Goal: Information Seeking & Learning: Learn about a topic

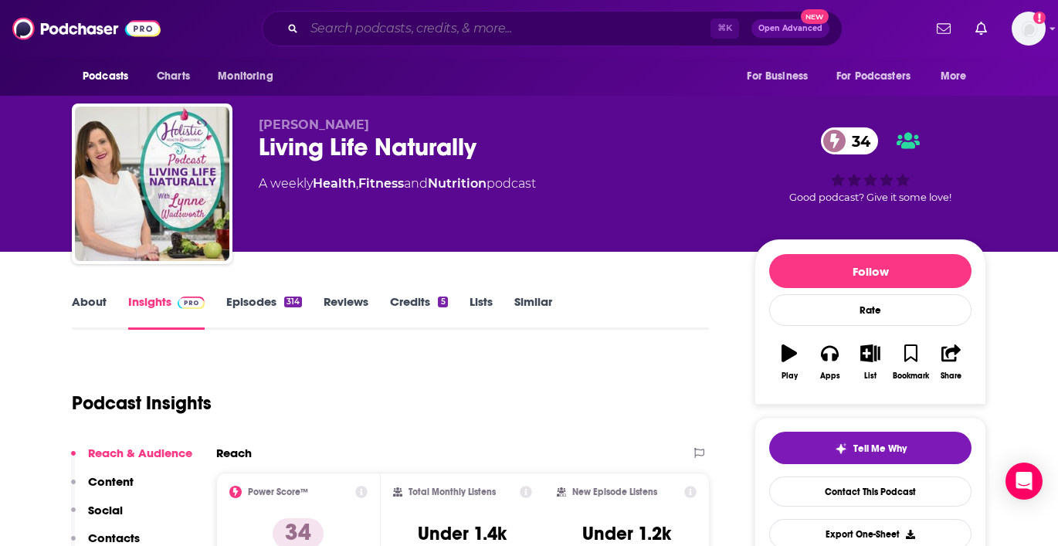
click at [413, 31] on input "Search podcasts, credits, & more..." at bounding box center [507, 28] width 406 height 25
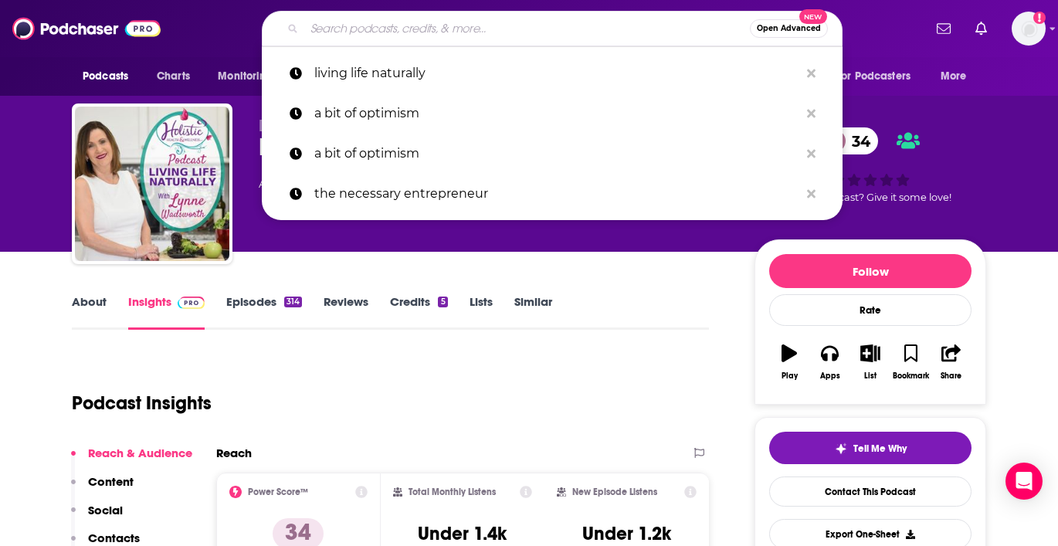
paste input "The Entrepreneur DNA"
type input "The Entrepreneur DNA"
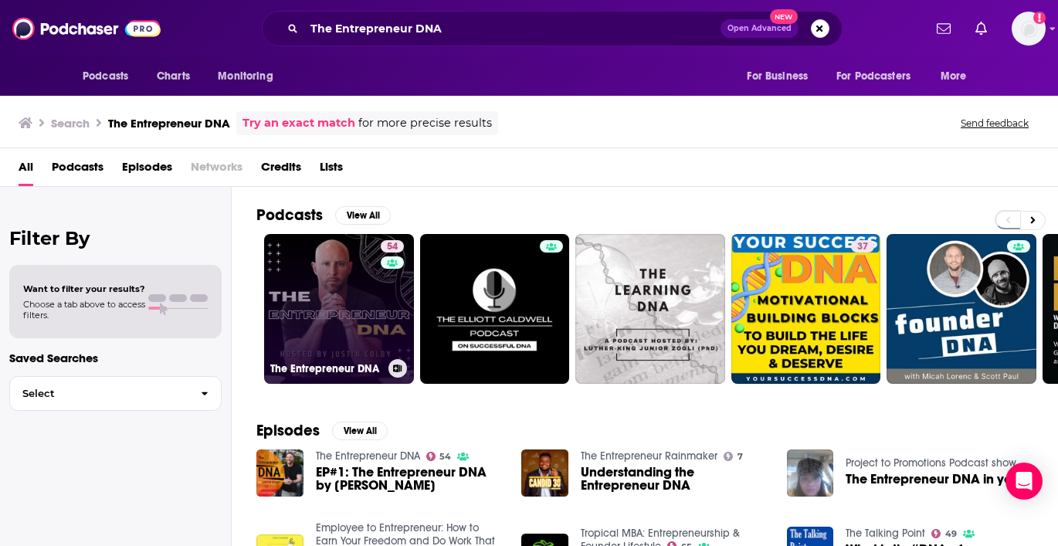
click at [350, 301] on link "54 The Entrepreneur DNA" at bounding box center [339, 309] width 150 height 150
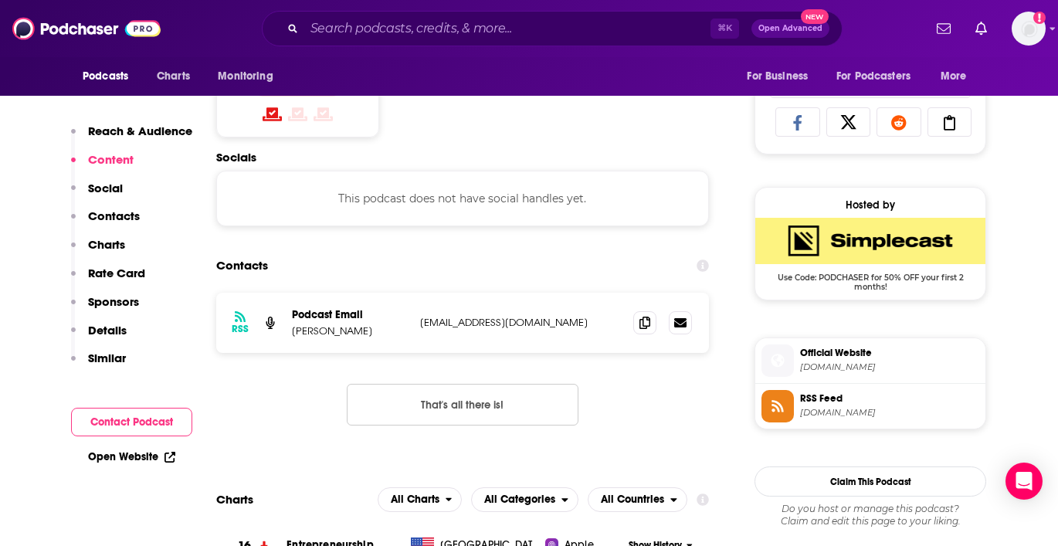
scroll to position [1001, 0]
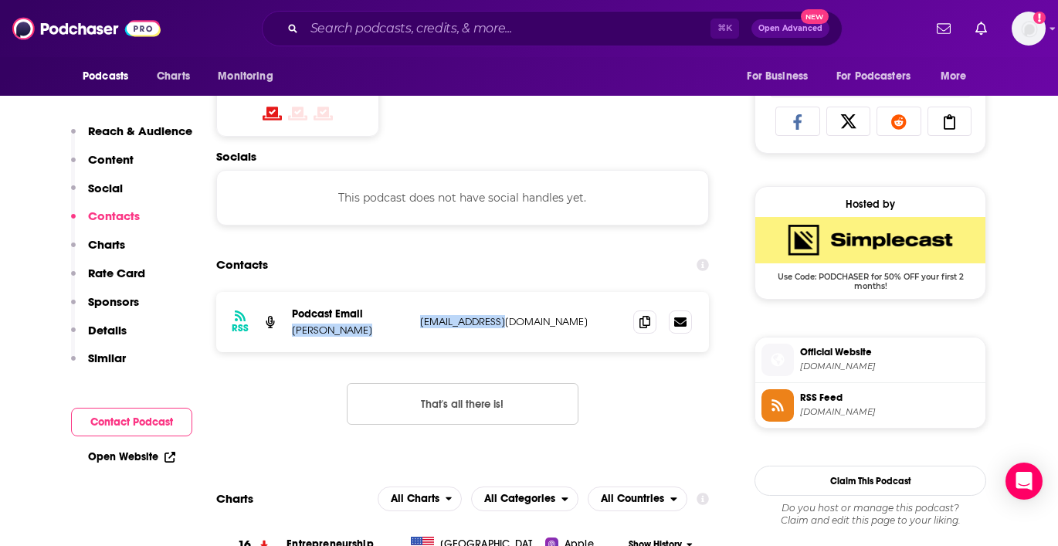
drag, startPoint x: 515, startPoint y: 321, endPoint x: 412, endPoint y: 321, distance: 102.7
click at [412, 321] on div "RSS Podcast Email [PERSON_NAME] [EMAIL_ADDRESS][DOMAIN_NAME] [EMAIL_ADDRESS][DO…" at bounding box center [462, 322] width 493 height 60
click at [490, 320] on p "[EMAIL_ADDRESS][DOMAIN_NAME]" at bounding box center [520, 321] width 201 height 13
drag, startPoint x: 522, startPoint y: 320, endPoint x: 421, endPoint y: 323, distance: 101.2
click at [421, 323] on p "[EMAIL_ADDRESS][DOMAIN_NAME]" at bounding box center [520, 321] width 201 height 13
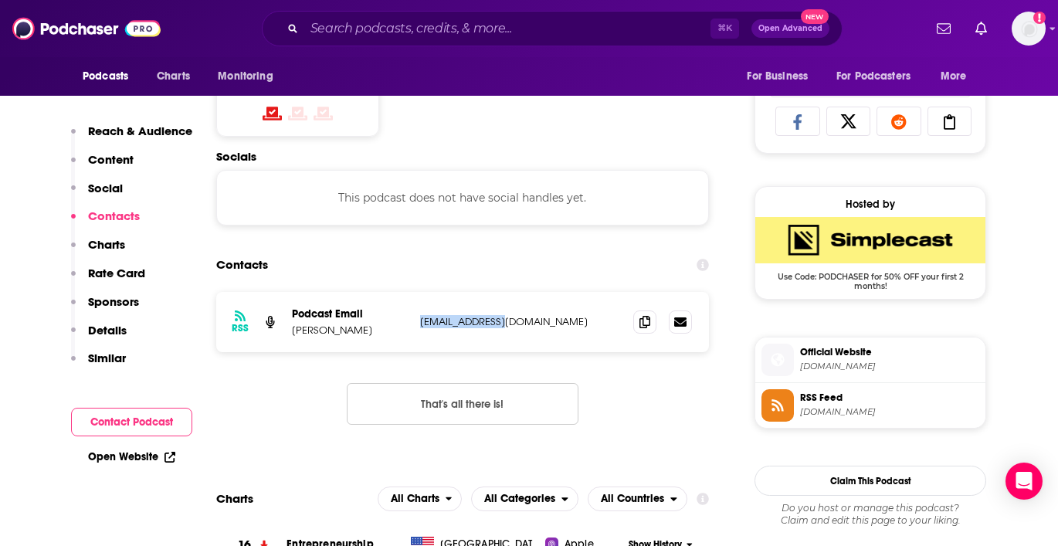
copy p "[EMAIL_ADDRESS][DOMAIN_NAME]"
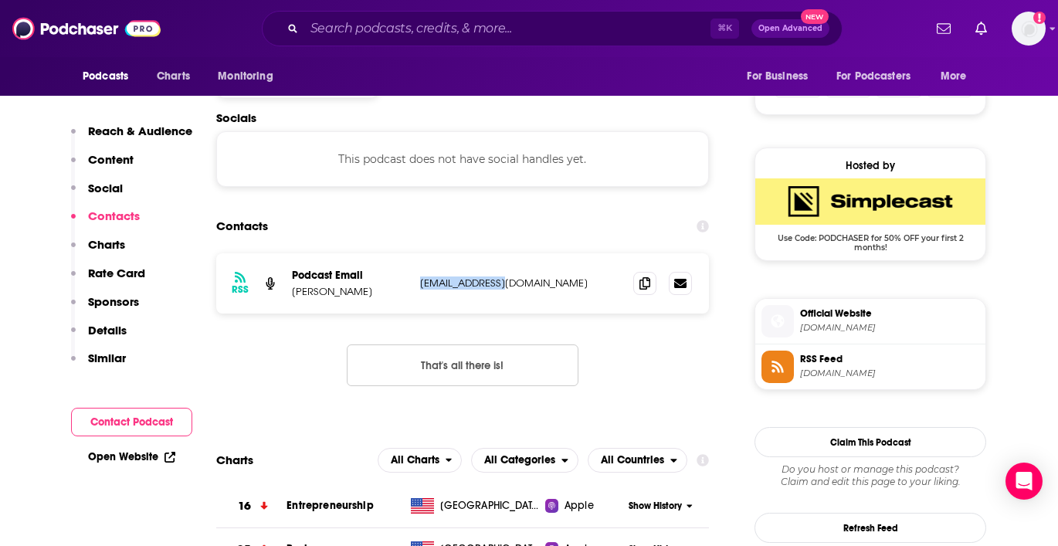
scroll to position [1041, 0]
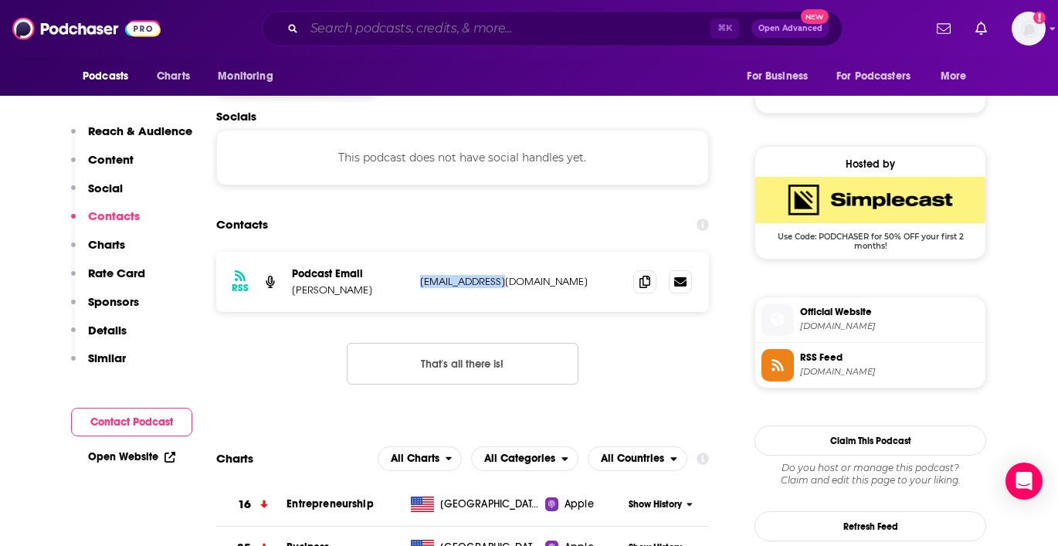
click at [450, 21] on input "Search podcasts, credits, & more..." at bounding box center [507, 28] width 406 height 25
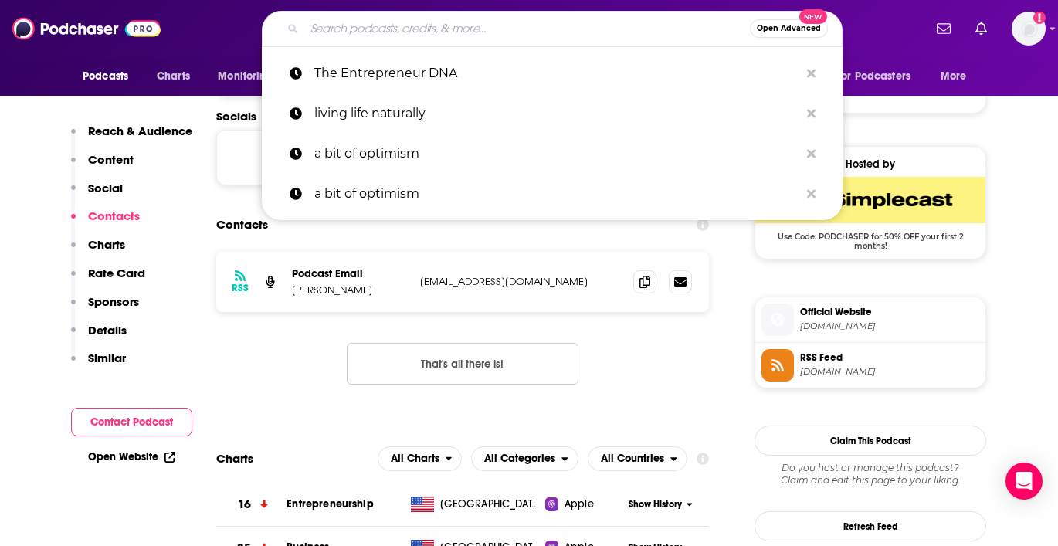
paste input "Networth and Chill with Your Rich BFF"
type input "Networth and Chill with Your Rich BFF"
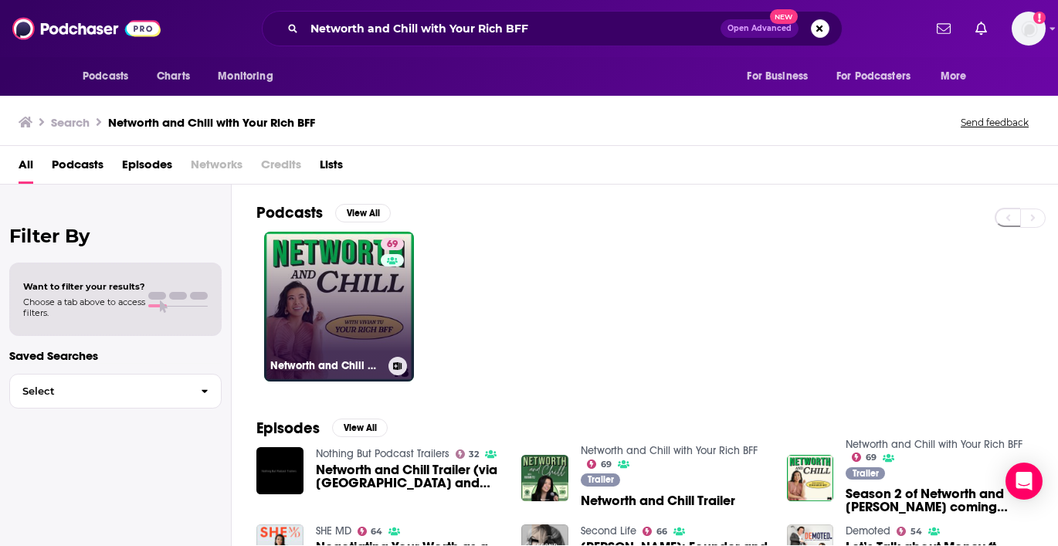
click at [354, 296] on link "69 [PERSON_NAME] and Chill with Your Rich BFF" at bounding box center [339, 307] width 150 height 150
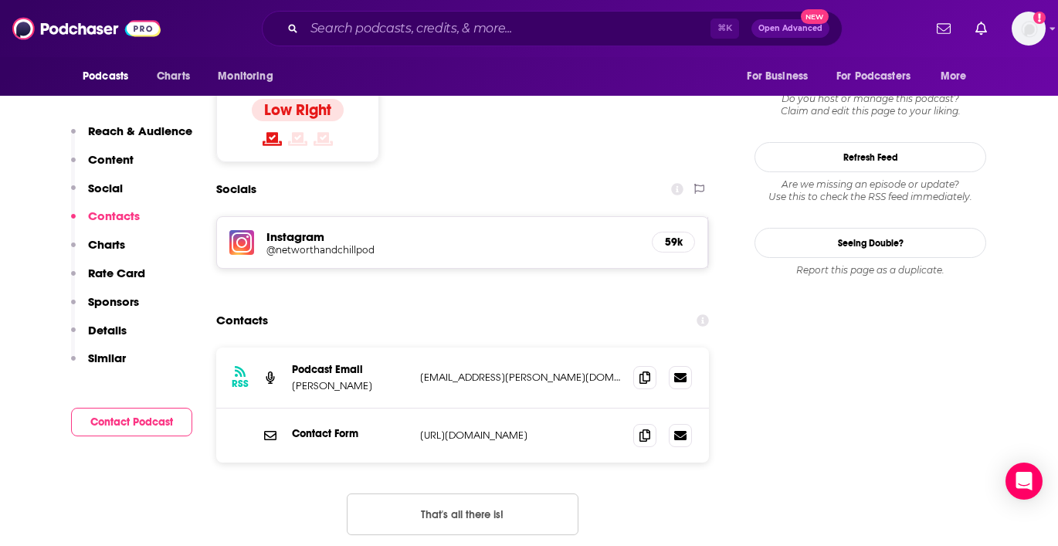
scroll to position [1263, 0]
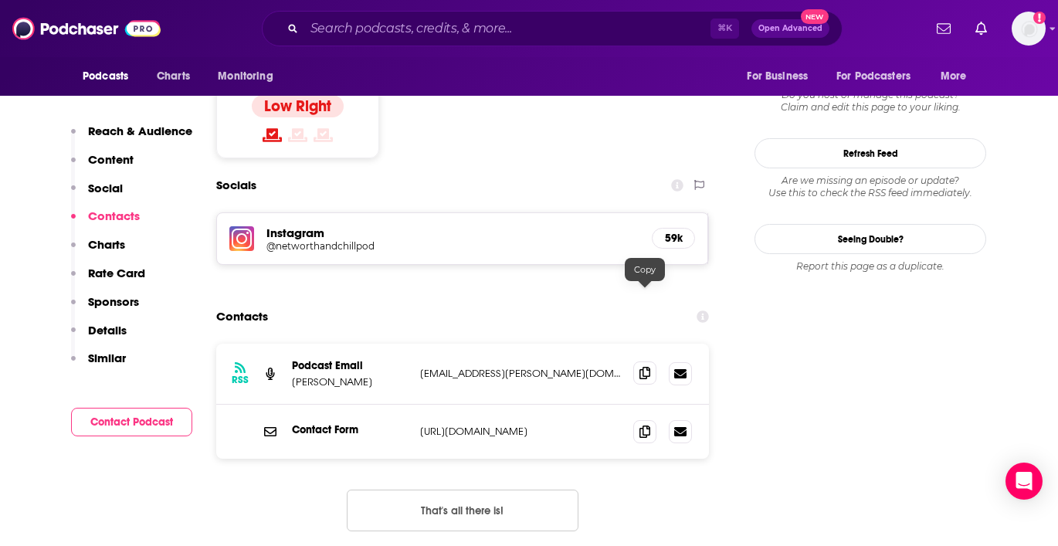
click at [646, 367] on icon at bounding box center [644, 373] width 11 height 12
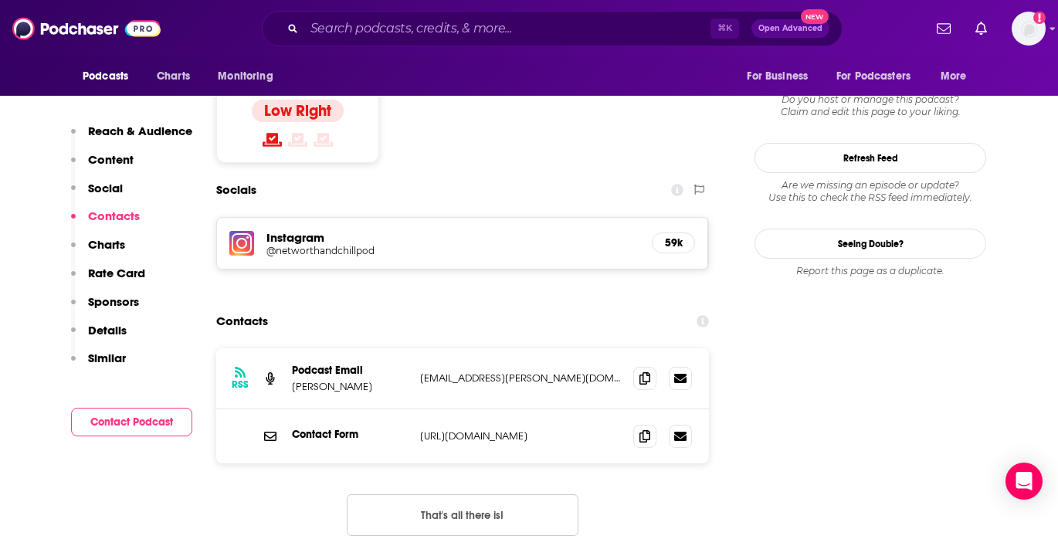
scroll to position [1260, 0]
click at [639, 371] on icon at bounding box center [644, 377] width 11 height 12
click at [382, 22] on input "Search podcasts, credits, & more..." at bounding box center [507, 28] width 406 height 25
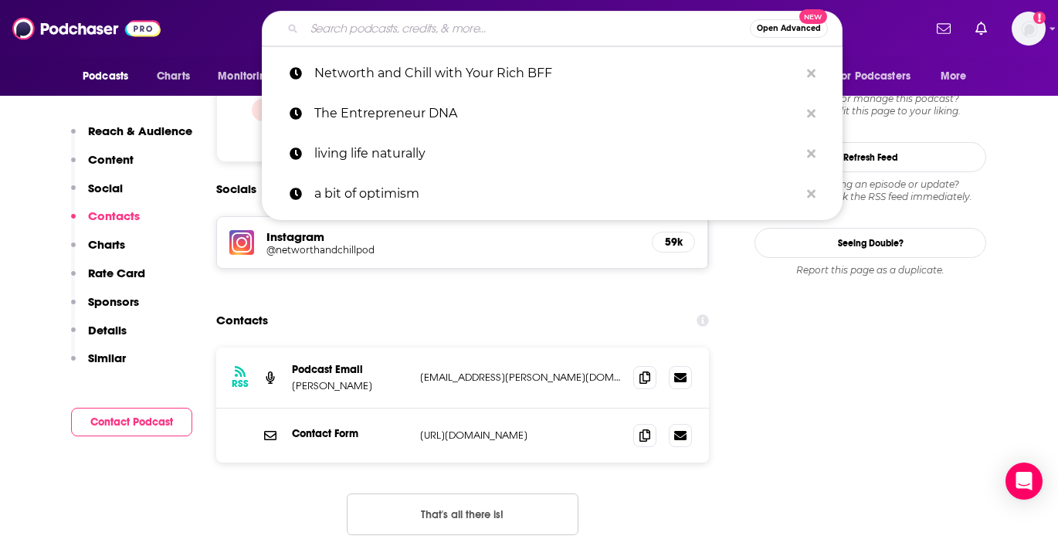
paste input "The Mind Your Business Podcast"
type input "The Mind Your Business Podcast"
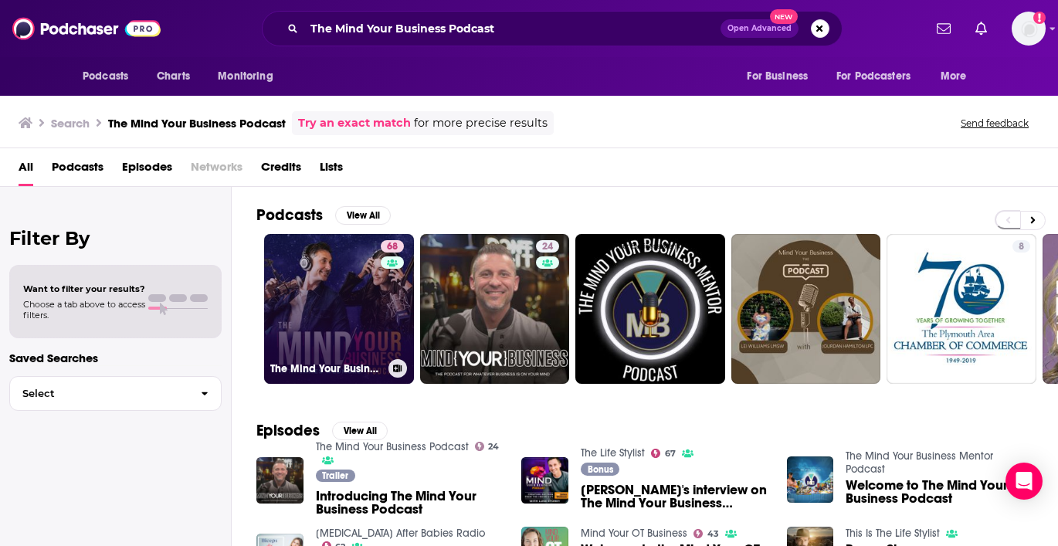
click at [307, 326] on link "68 The Mind Your Business Podcast" at bounding box center [339, 309] width 150 height 150
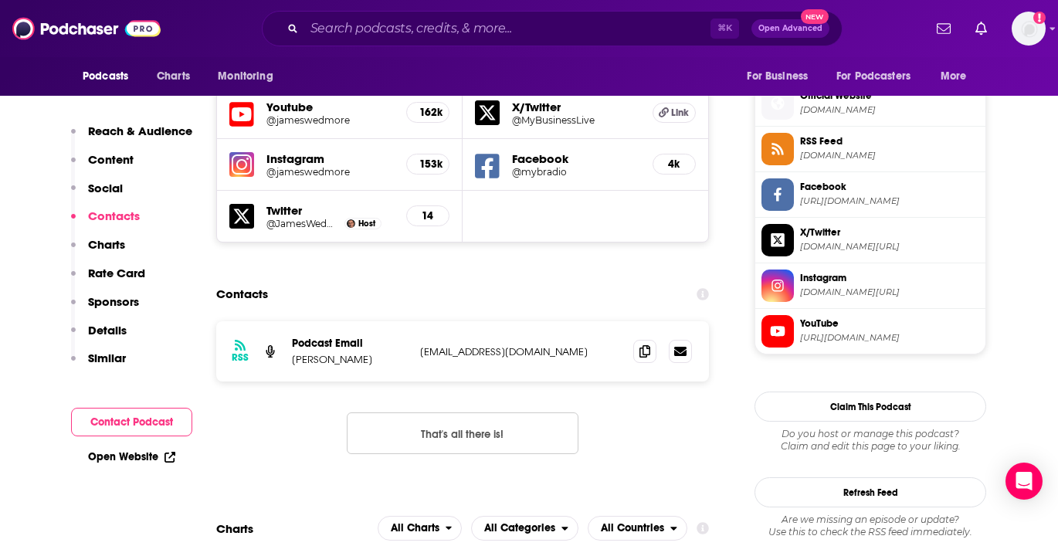
scroll to position [1372, 0]
click at [646, 344] on icon at bounding box center [644, 350] width 11 height 12
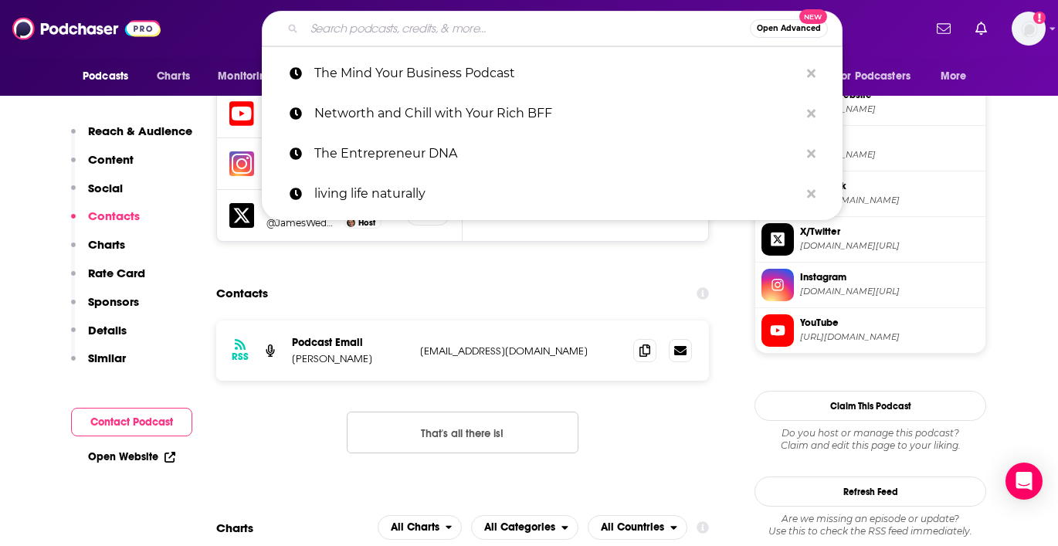
click at [364, 34] on input "Search podcasts, credits, & more..." at bounding box center [527, 28] width 446 height 25
paste input "The Foundr Podcast with [PERSON_NAME]"
type input "The Foundr Podcast with [PERSON_NAME]"
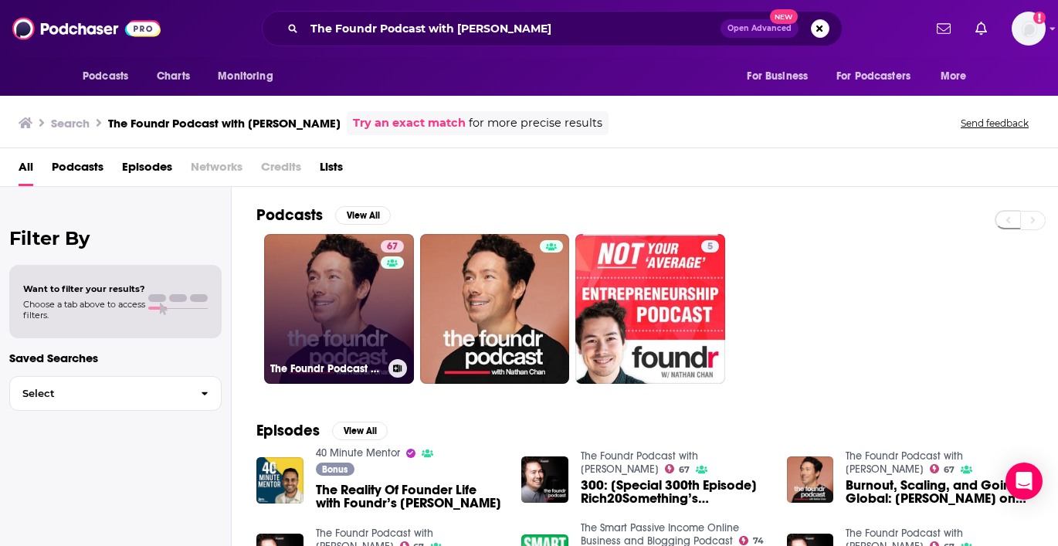
click at [354, 294] on link "67 The Foundr Podcast with [PERSON_NAME]" at bounding box center [339, 309] width 150 height 150
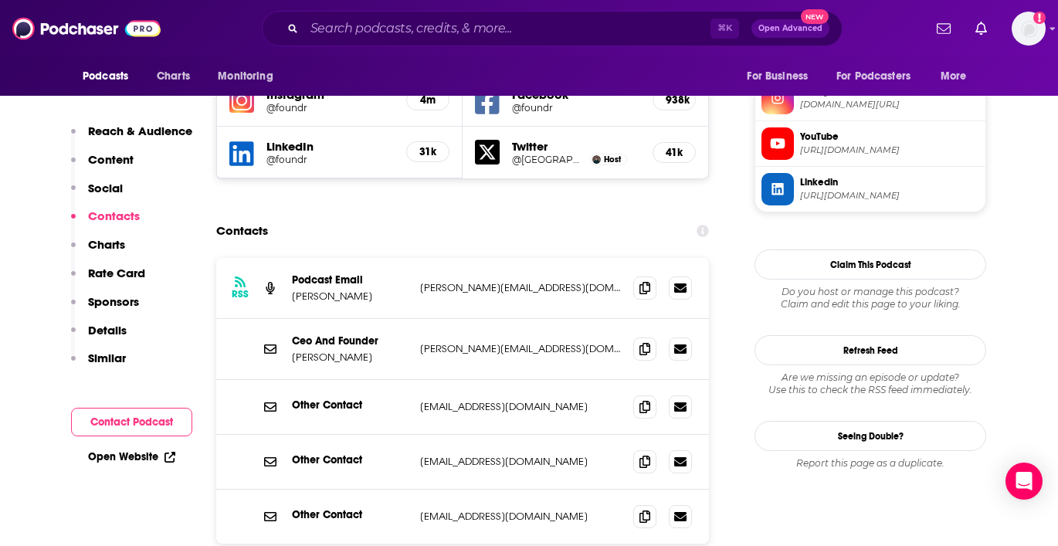
scroll to position [1421, 0]
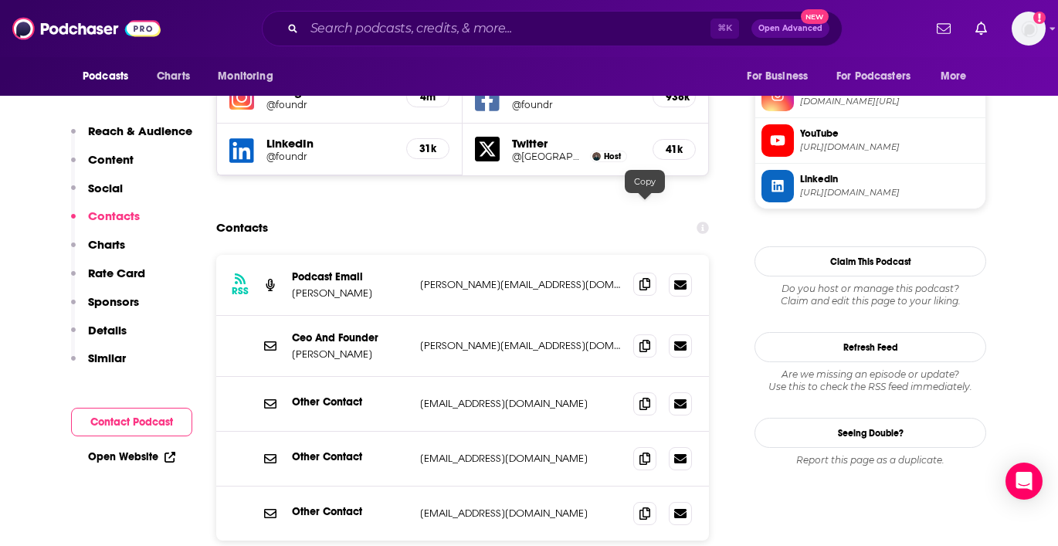
click at [646, 278] on icon at bounding box center [644, 284] width 11 height 12
click at [649, 339] on icon at bounding box center [644, 345] width 11 height 12
click at [372, 41] on div "⌘ K Open Advanced New" at bounding box center [552, 29] width 581 height 36
click at [358, 29] on input "Search podcasts, credits, & more..." at bounding box center [507, 28] width 406 height 25
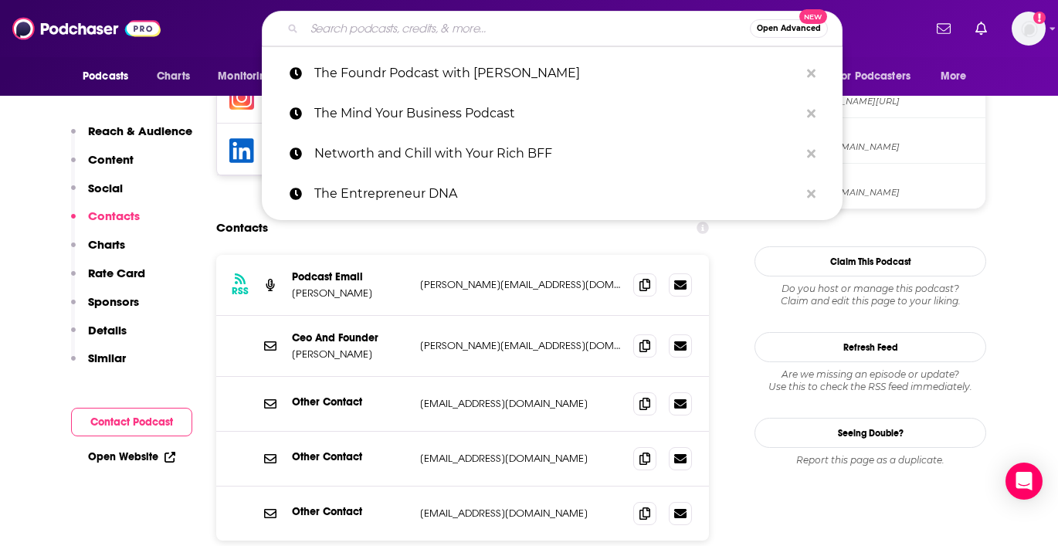
paste input "Earn Your Happy"
type input "Earn Your Happy"
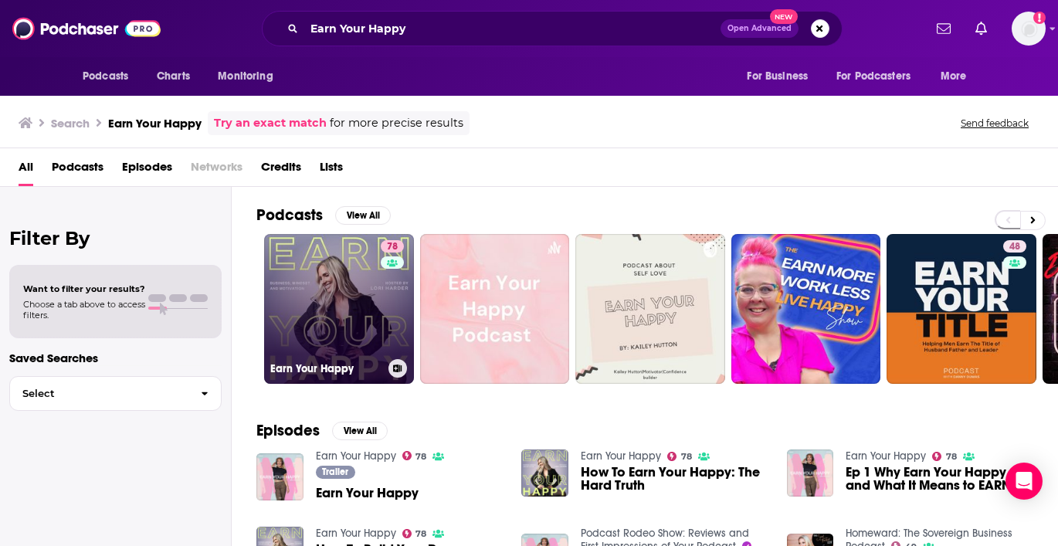
click at [329, 280] on link "78 Earn Your Happy" at bounding box center [339, 309] width 150 height 150
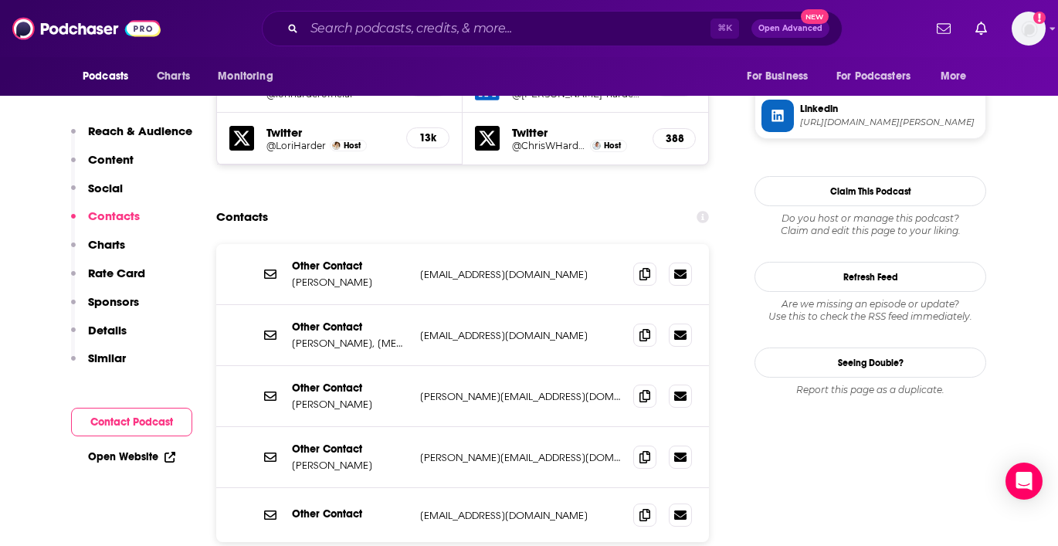
scroll to position [1538, 0]
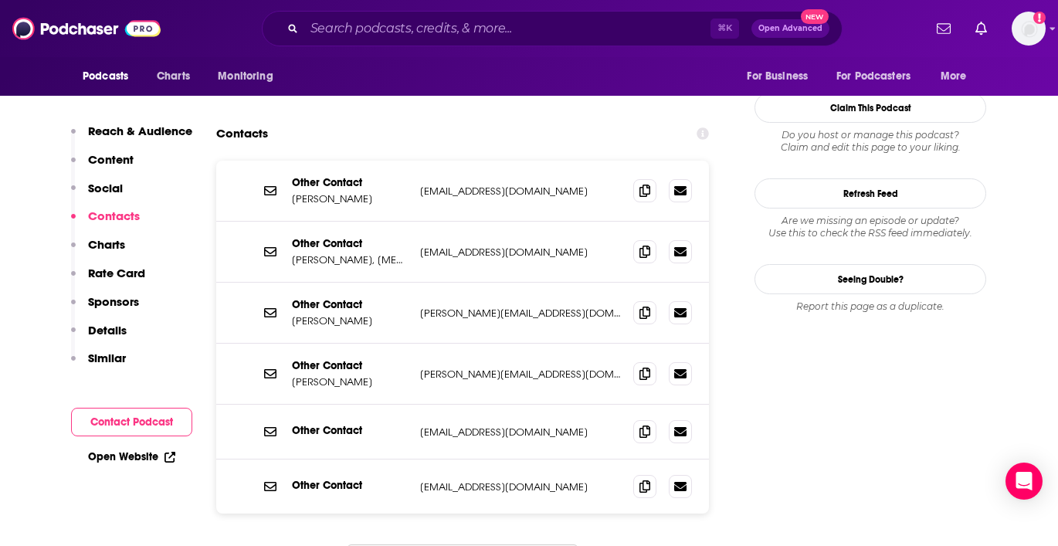
scroll to position [1634, 0]
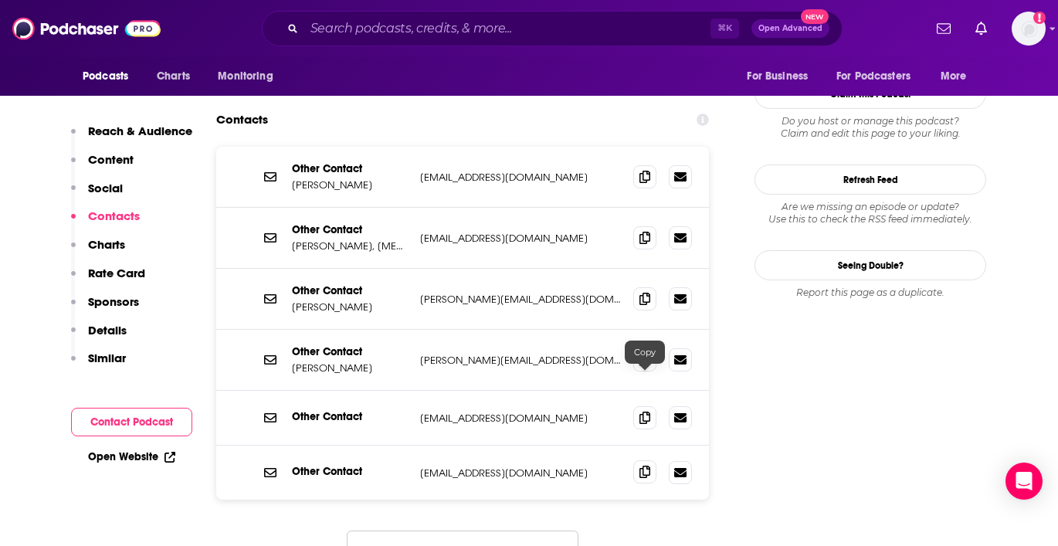
click at [645, 460] on span at bounding box center [644, 471] width 23 height 23
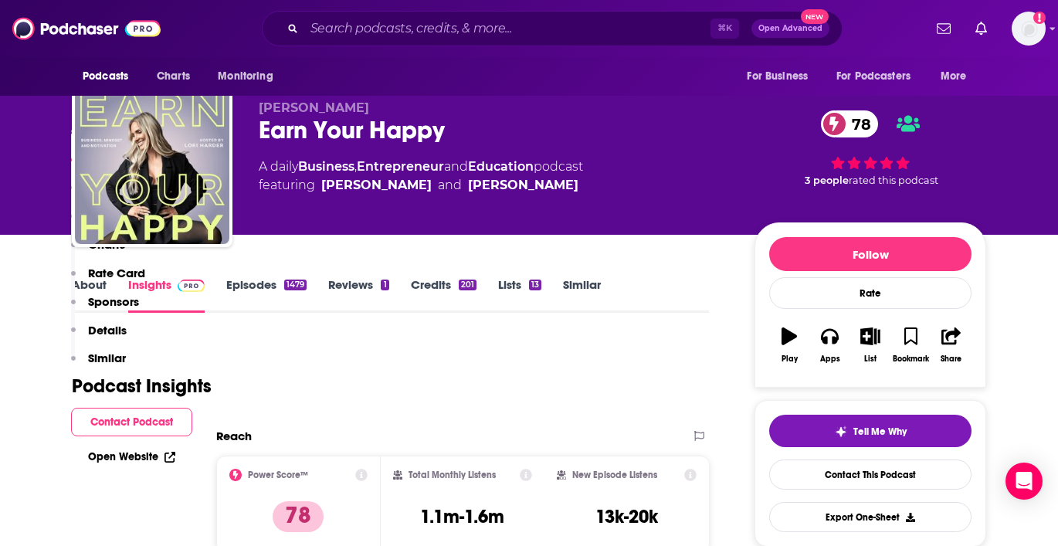
scroll to position [0, 0]
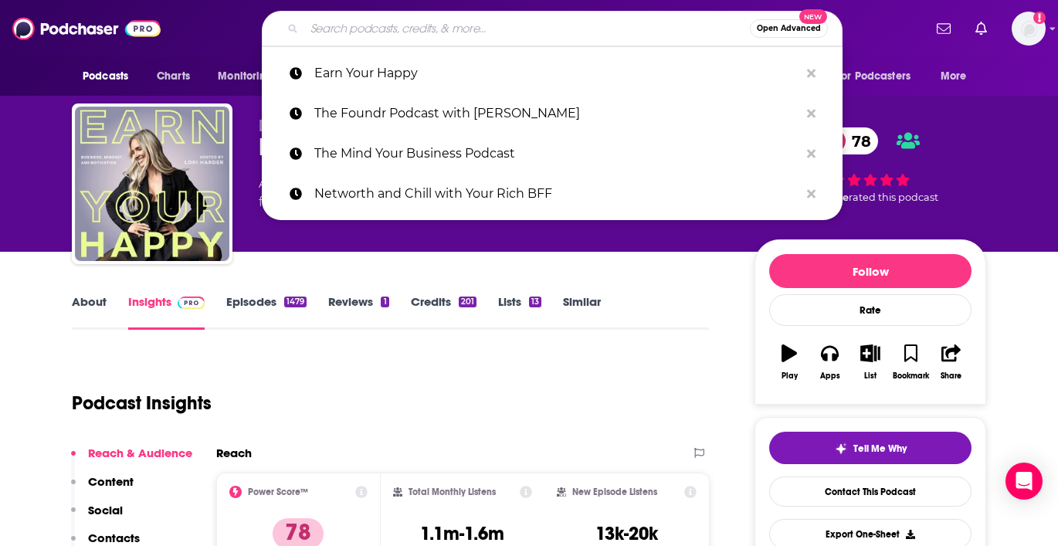
click at [424, 20] on input "Search podcasts, credits, & more..." at bounding box center [527, 28] width 446 height 25
paste input "Young and Profiting with [PERSON_NAME]"
type input "Young and Profiting with [PERSON_NAME]"
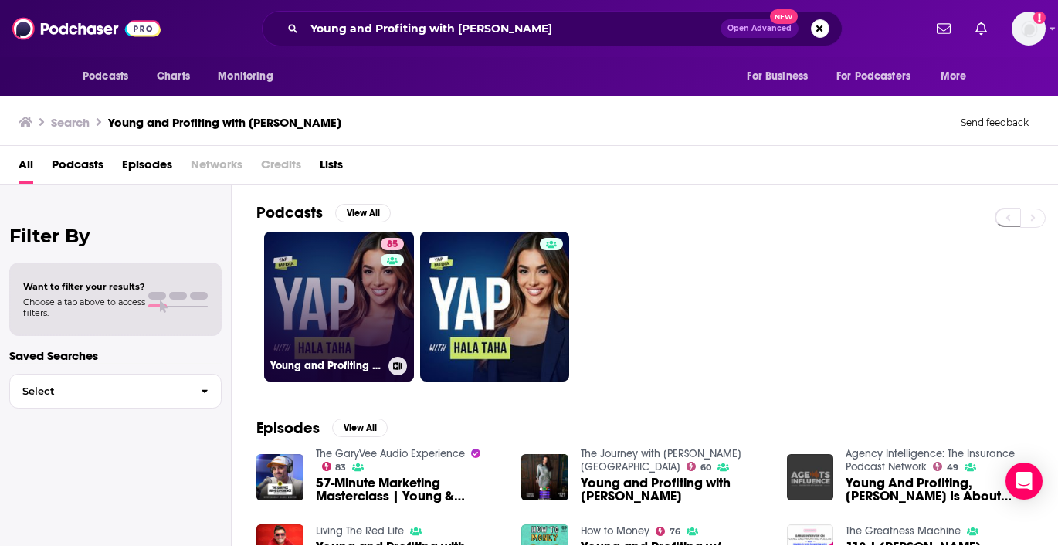
click at [333, 303] on link "85 Young and Profiting with [PERSON_NAME] (Entrepreneurship, Sales, Marketing)" at bounding box center [339, 307] width 150 height 150
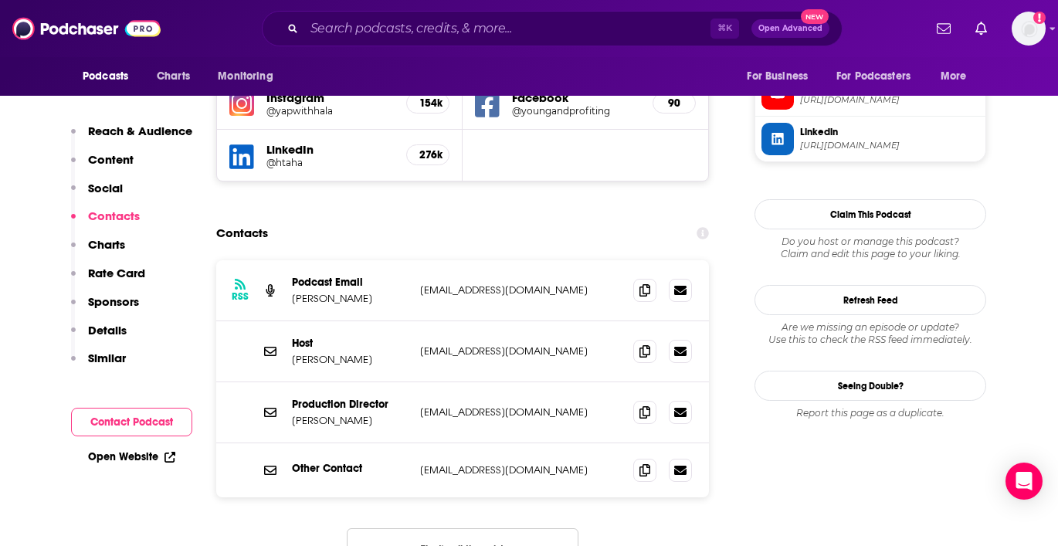
scroll to position [1469, 0]
click at [644, 277] on span at bounding box center [644, 288] width 23 height 23
click at [652, 338] on span at bounding box center [644, 349] width 23 height 23
click at [449, 23] on input "Search podcasts, credits, & more..." at bounding box center [507, 28] width 406 height 25
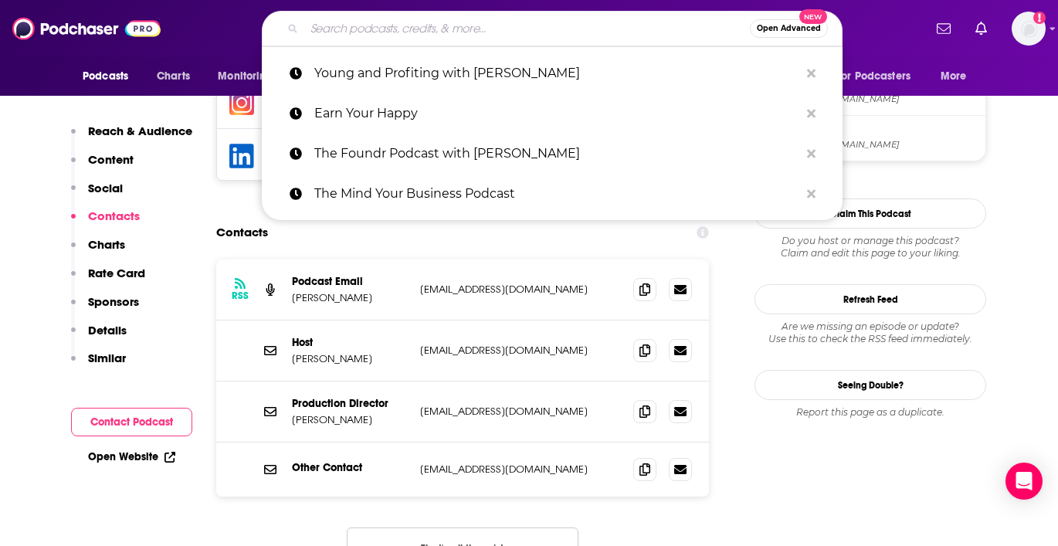
paste input "WorkParty"
type input "WorkParty"
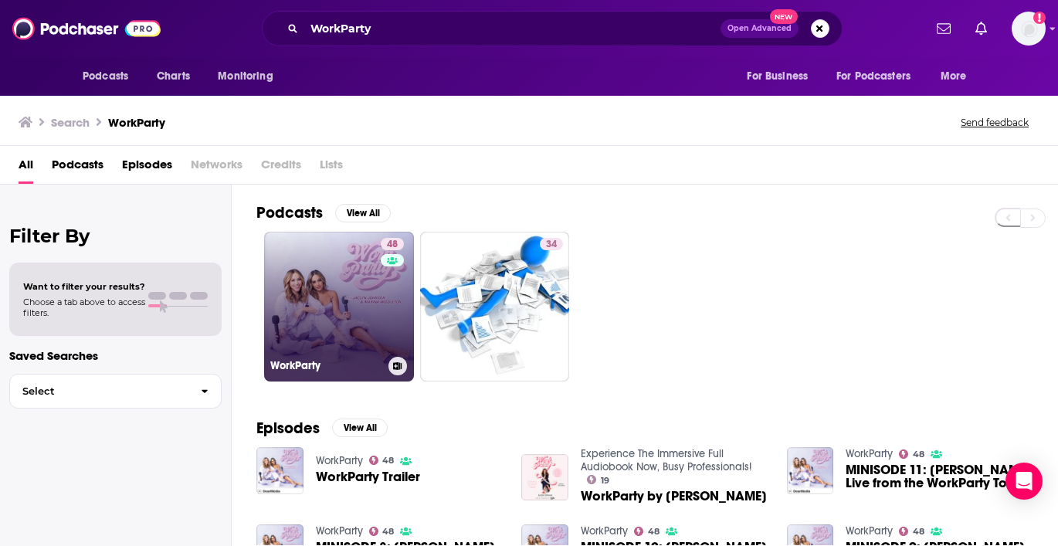
click at [343, 322] on link "48 WorkParty" at bounding box center [339, 307] width 150 height 150
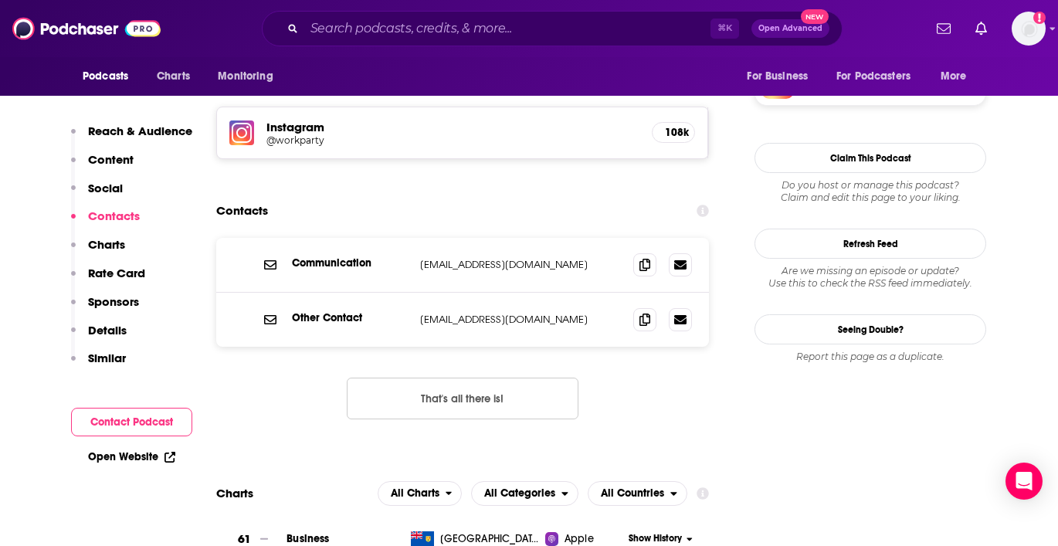
scroll to position [1430, 0]
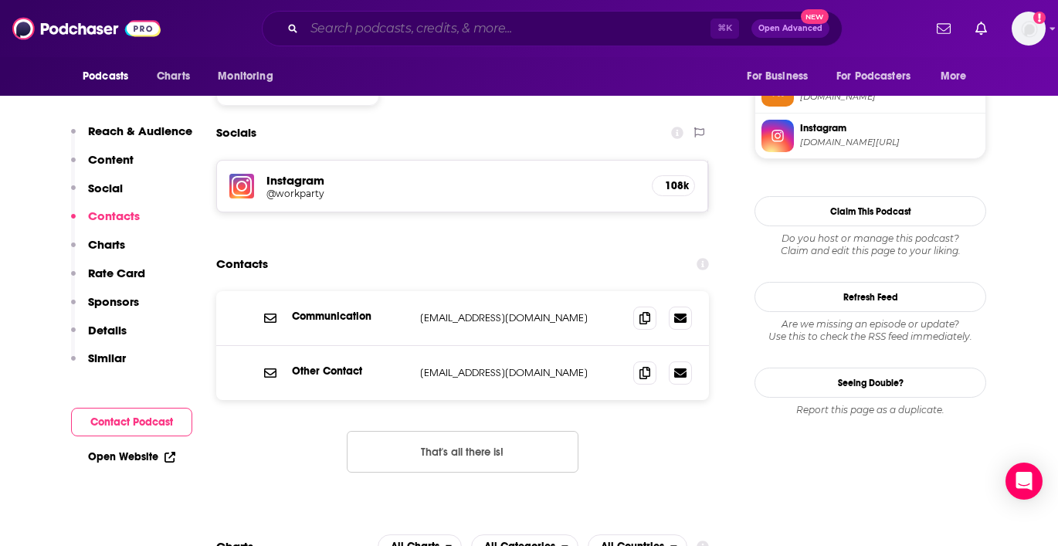
click at [394, 39] on input "Search podcasts, credits, & more..." at bounding box center [507, 28] width 406 height 25
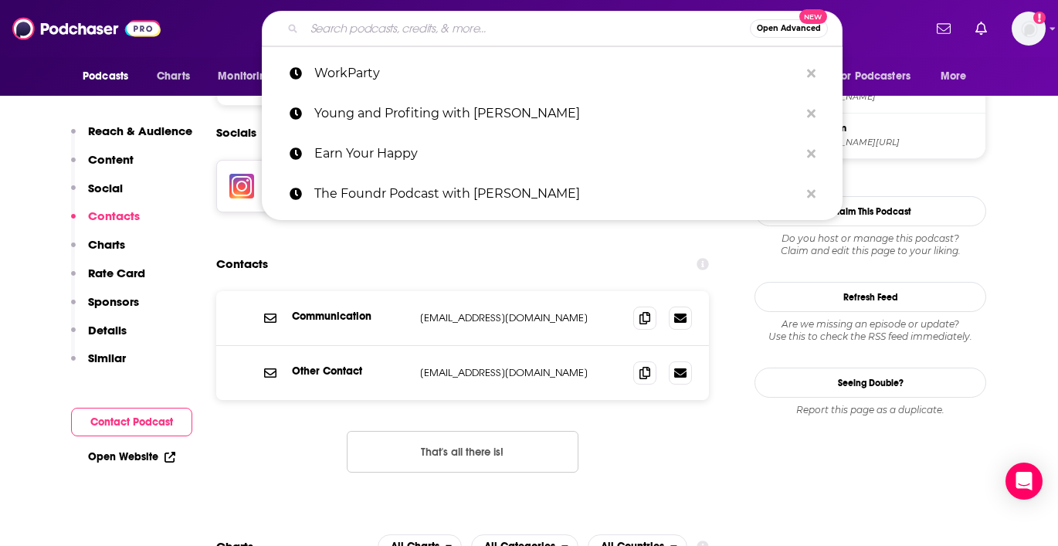
paste input "the bossbabe podcast"
type input "the bossbabe podcast"
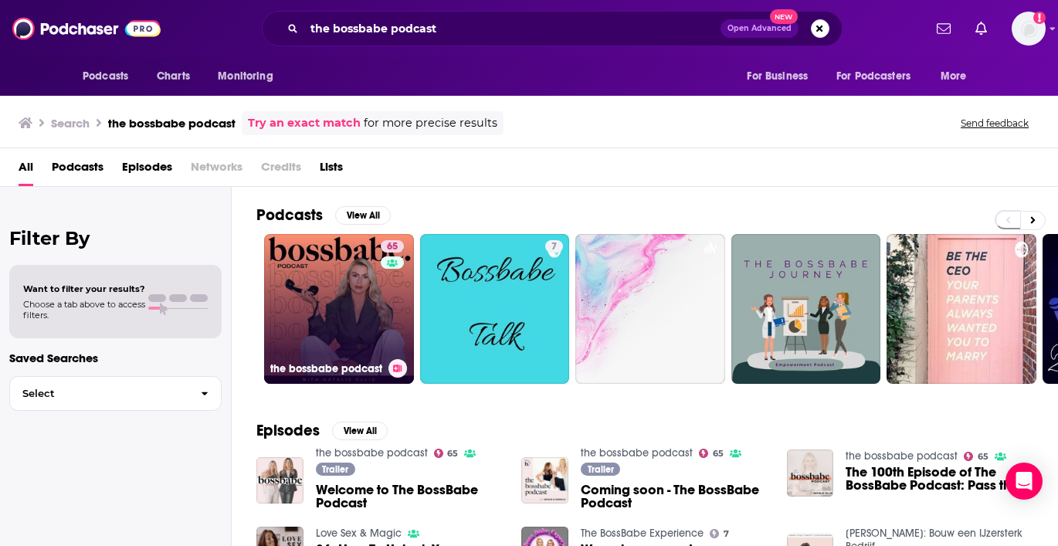
click at [333, 300] on link "65 the bossbabe podcast" at bounding box center [339, 309] width 150 height 150
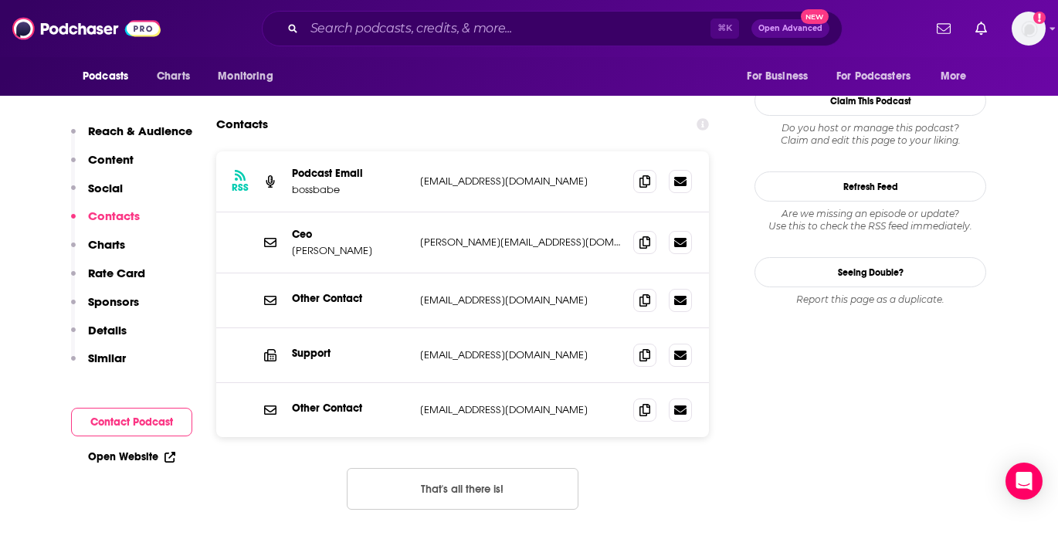
scroll to position [1321, 0]
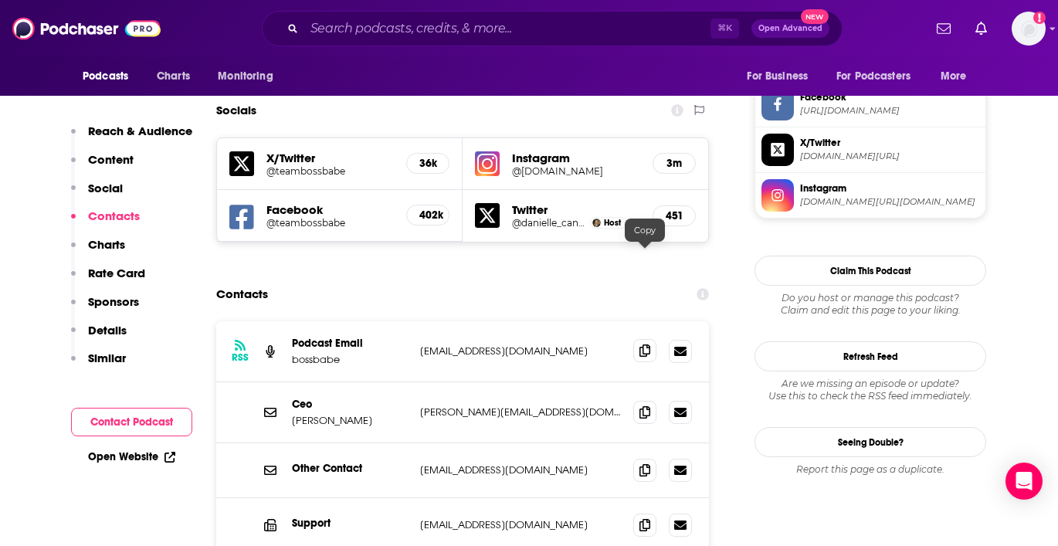
click at [643, 344] on icon at bounding box center [644, 350] width 11 height 12
click at [643, 405] on icon at bounding box center [644, 411] width 11 height 12
click at [644, 463] on icon at bounding box center [644, 469] width 11 height 12
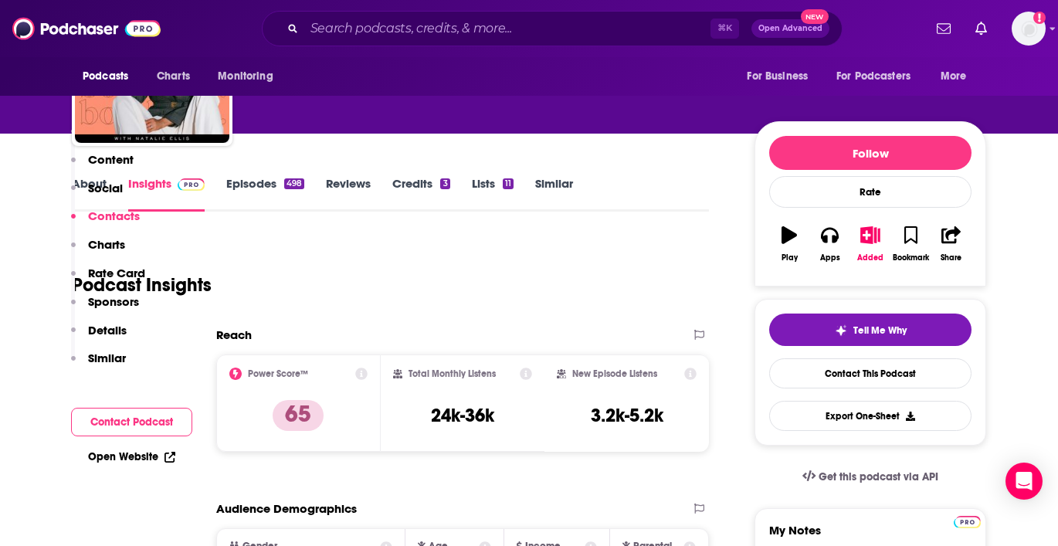
scroll to position [0, 0]
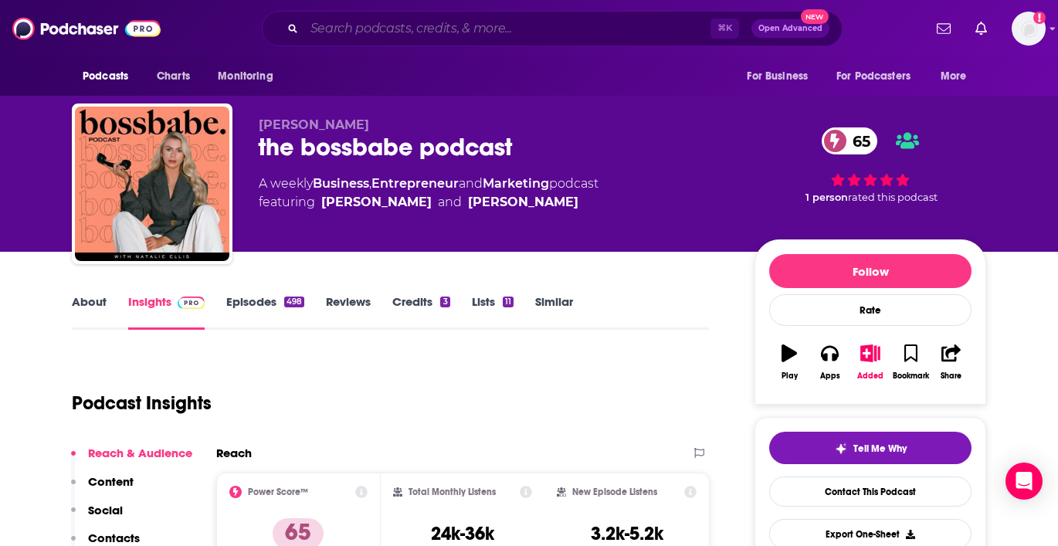
click at [441, 35] on input "Search podcasts, credits, & more..." at bounding box center [507, 28] width 406 height 25
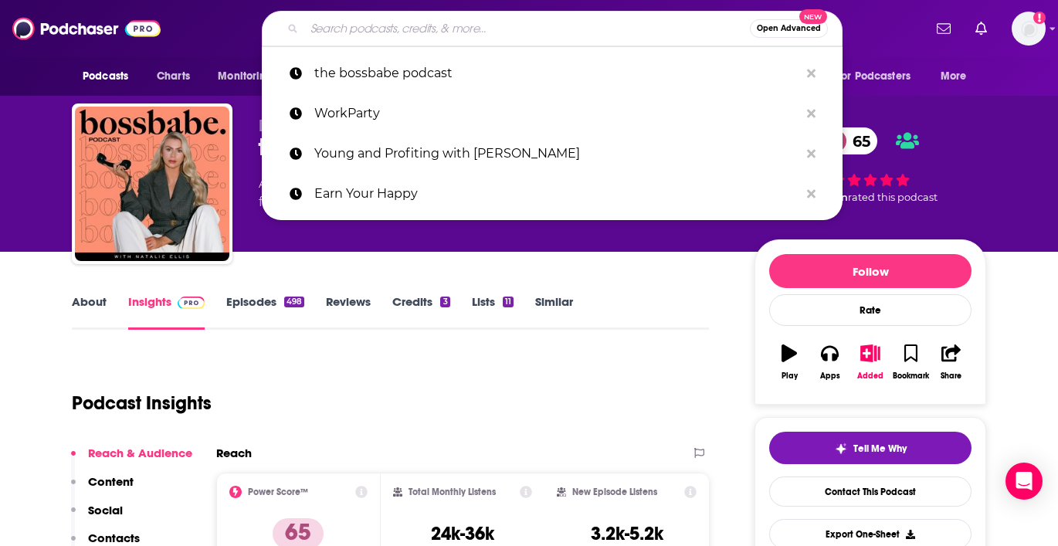
paste input "Entrepreneurs on Fire"
type input "Entrepreneurs on Fire"
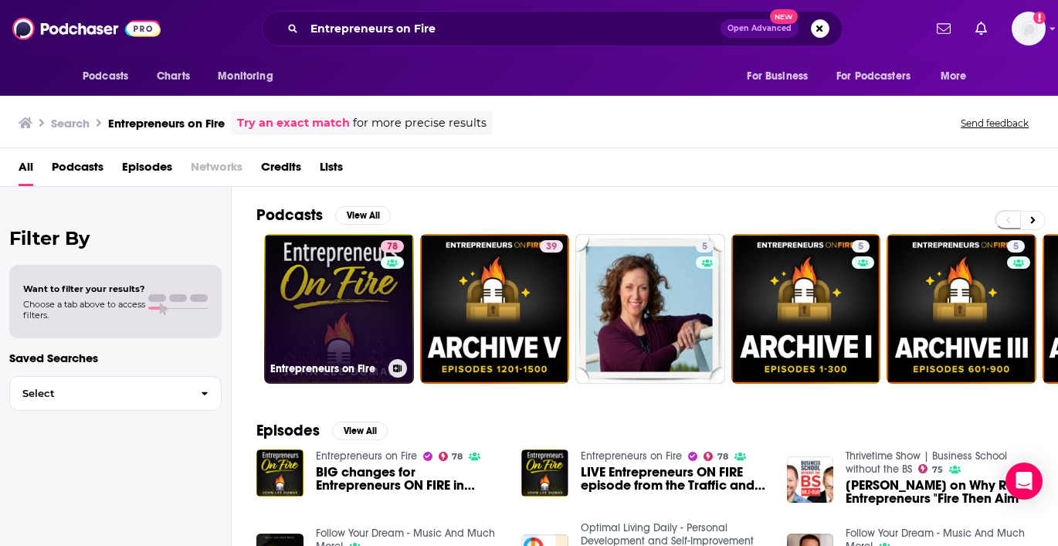
click at [318, 284] on link "78 Entrepreneurs on Fire" at bounding box center [339, 309] width 150 height 150
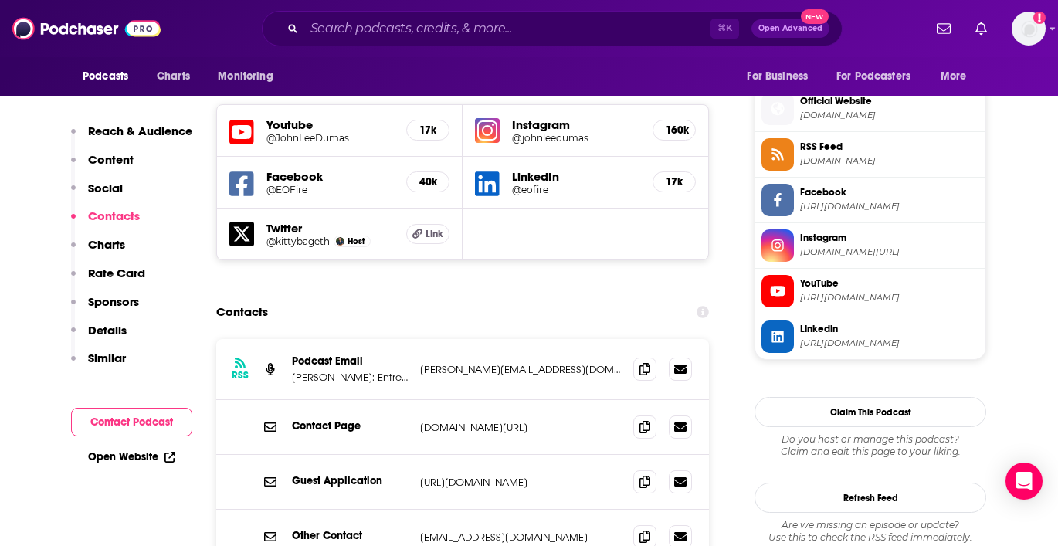
scroll to position [1372, 0]
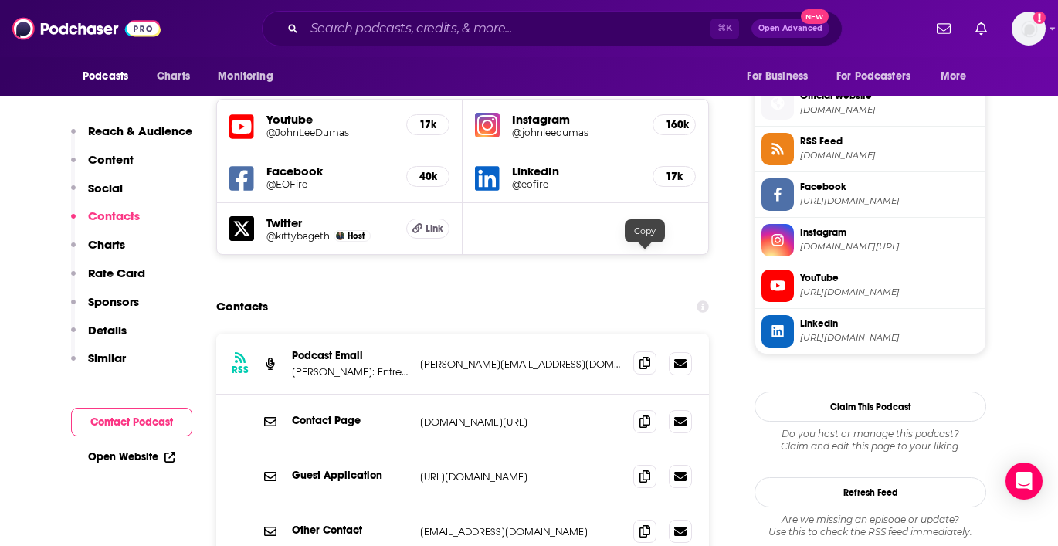
click at [645, 357] on icon at bounding box center [644, 363] width 11 height 12
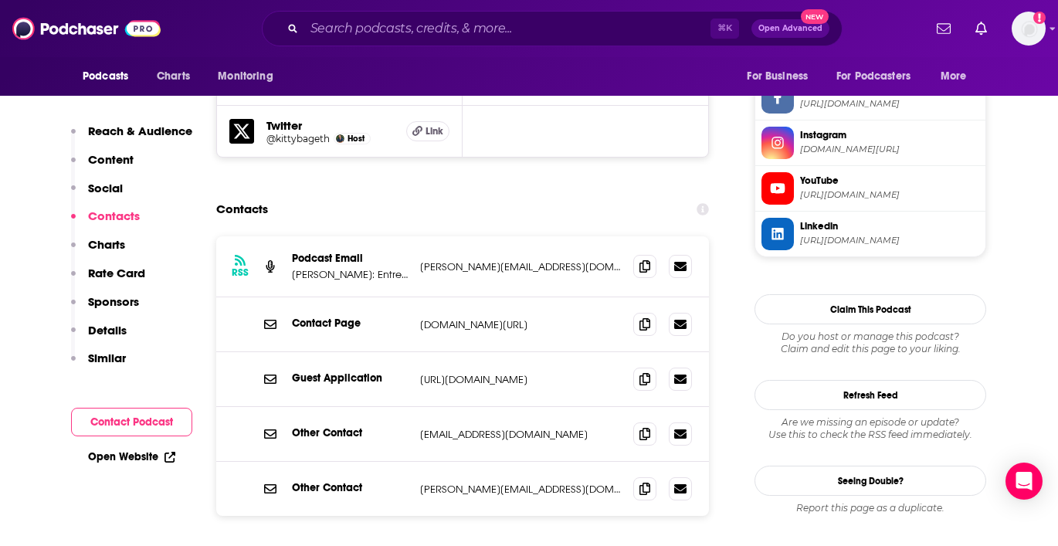
scroll to position [1472, 0]
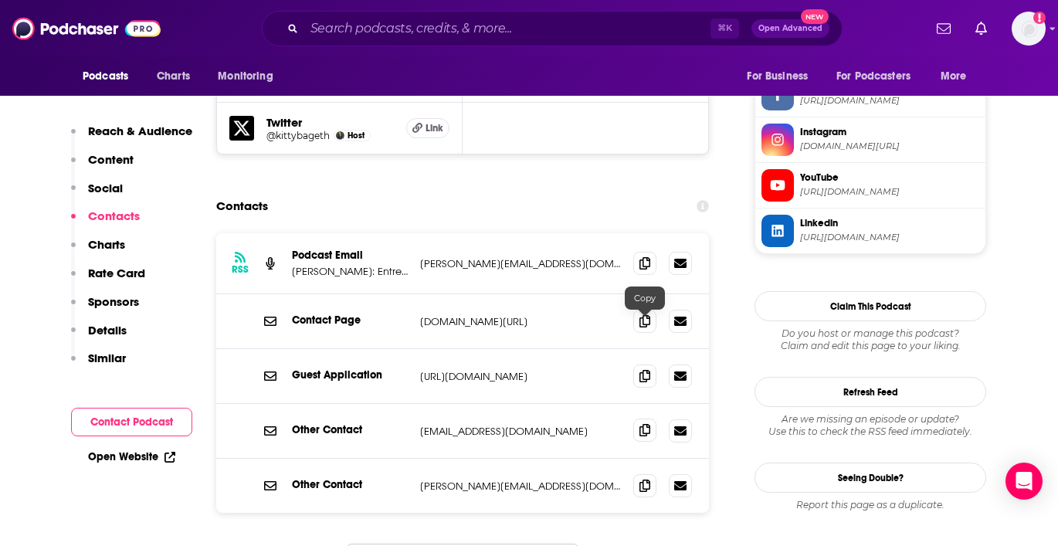
click at [639, 424] on icon at bounding box center [644, 430] width 11 height 12
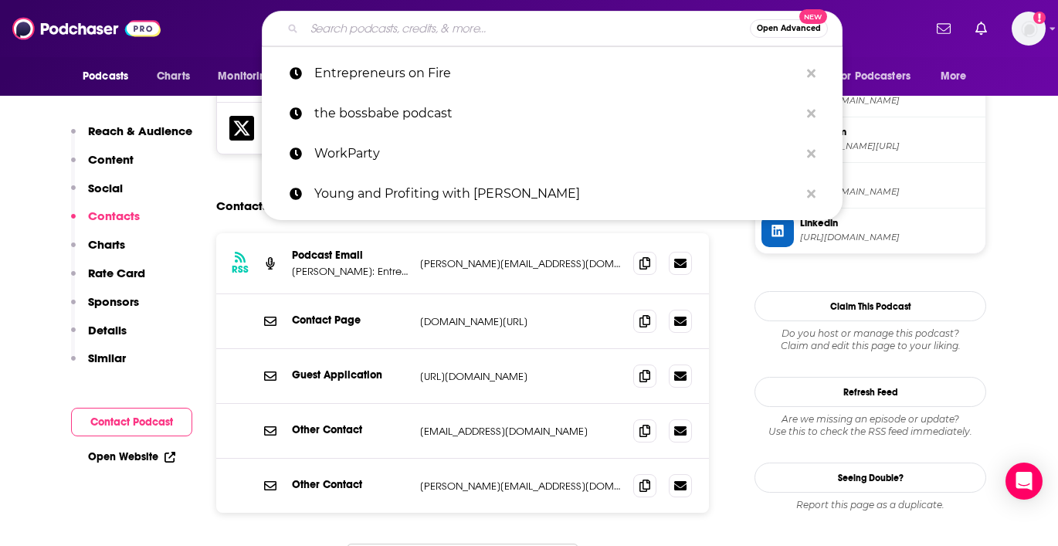
click at [410, 30] on input "Search podcasts, credits, & more..." at bounding box center [527, 28] width 446 height 25
paste input "Starting Small"
type input "Starting Small"
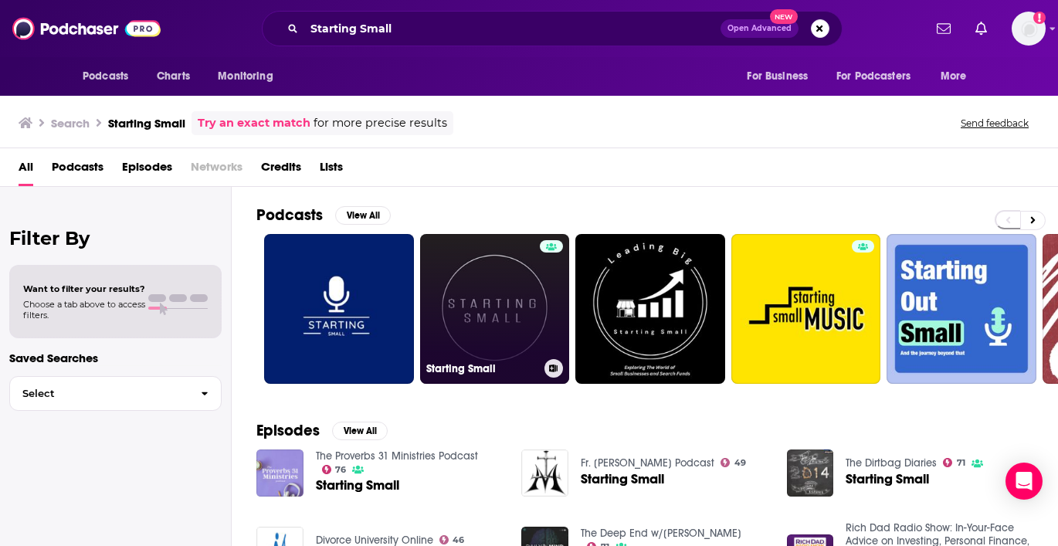
click at [510, 276] on link "Starting Small" at bounding box center [495, 309] width 150 height 150
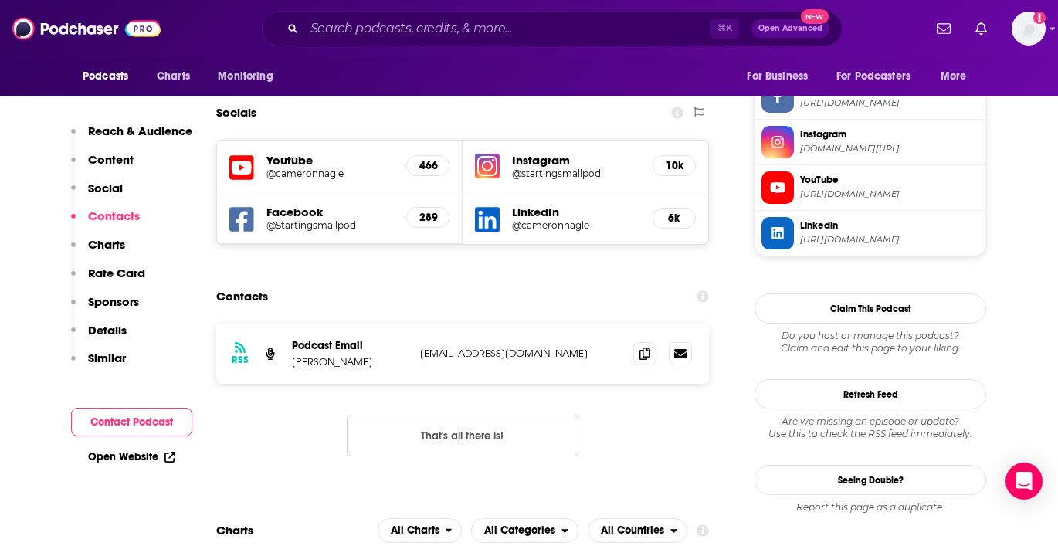
scroll to position [1347, 0]
click at [644, 346] on icon at bounding box center [644, 352] width 11 height 12
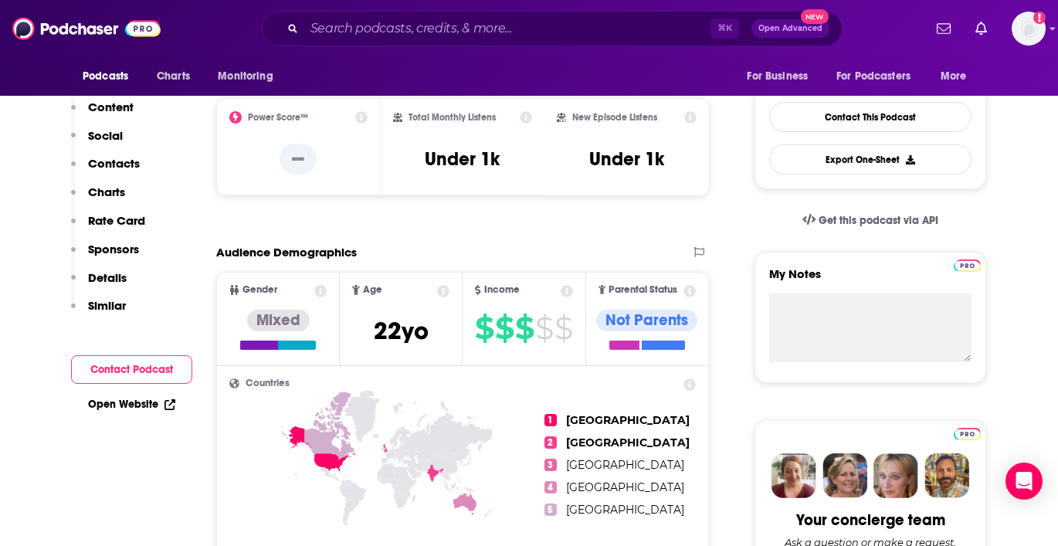
scroll to position [0, 0]
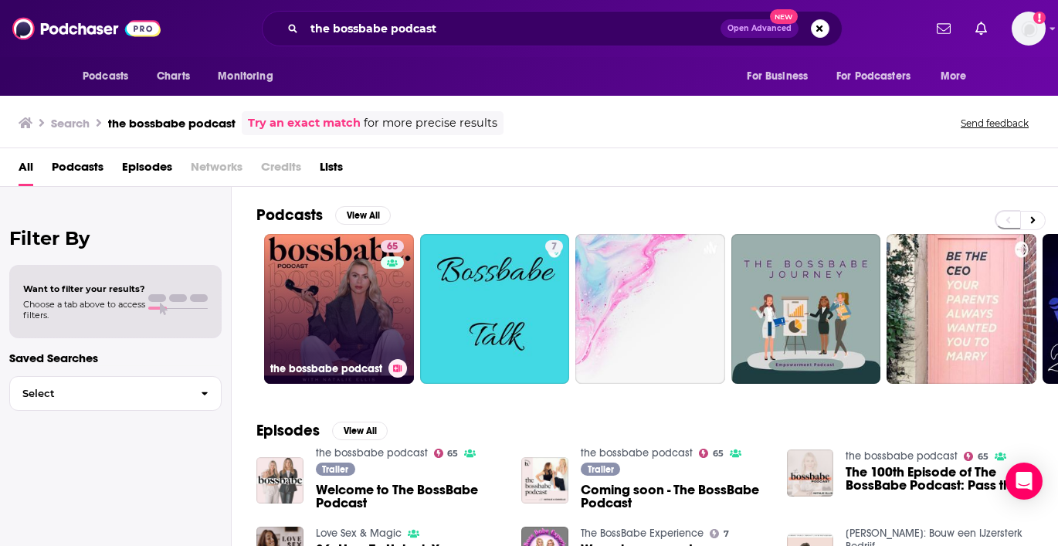
click at [357, 314] on link "65 the bossbabe podcast" at bounding box center [339, 309] width 150 height 150
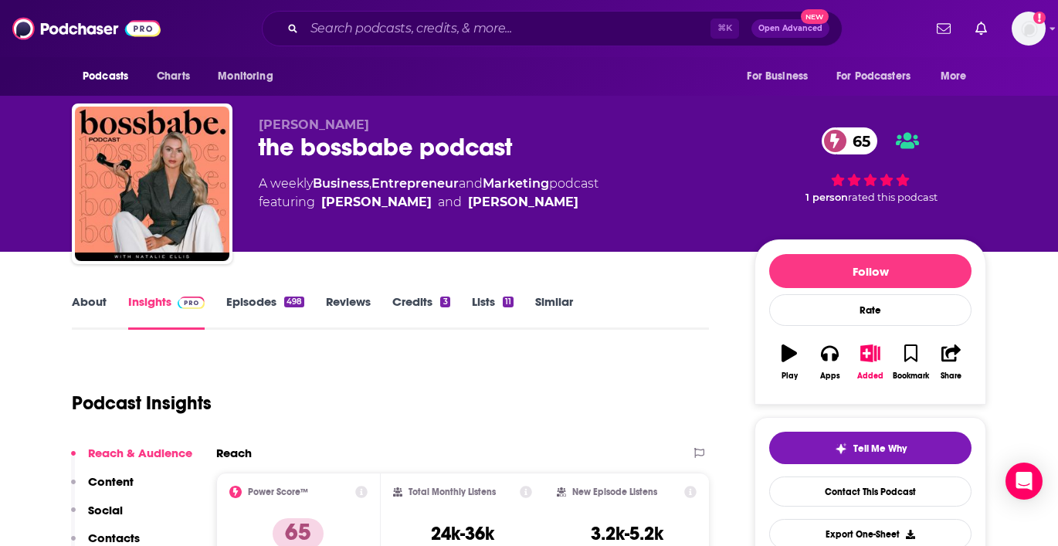
click at [86, 304] on link "About" at bounding box center [89, 312] width 35 height 36
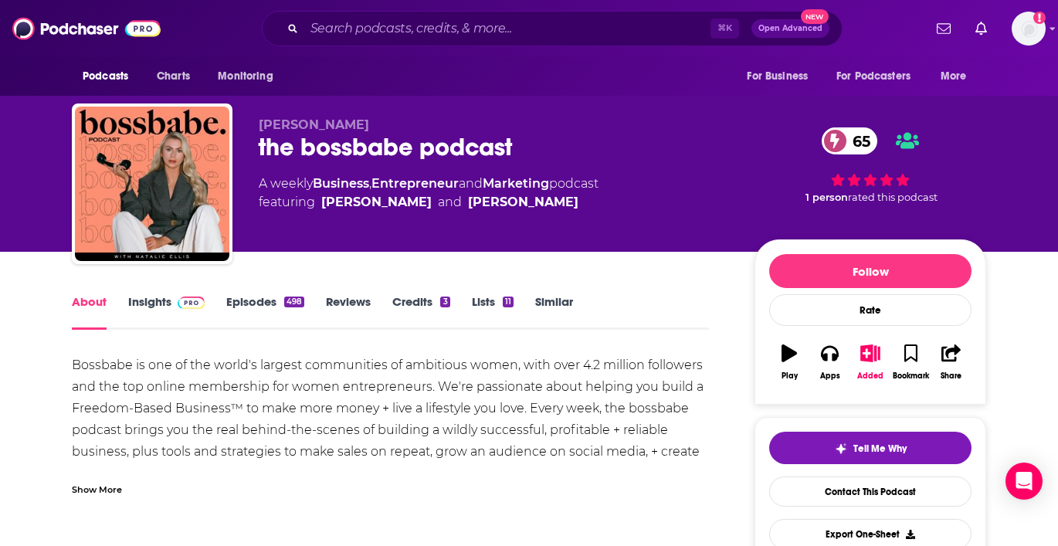
click at [103, 483] on div "Show More" at bounding box center [97, 488] width 50 height 15
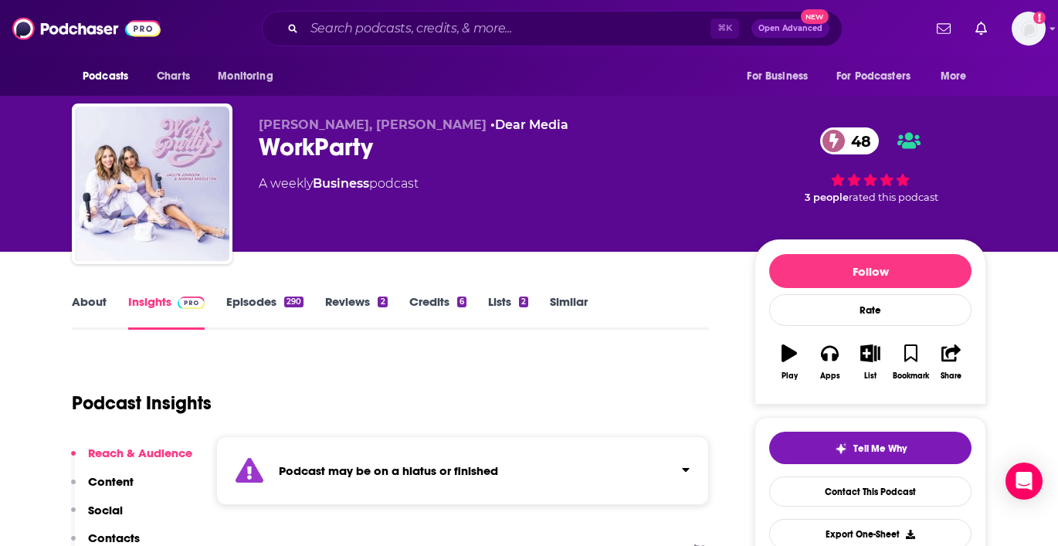
click at [260, 302] on link "Episodes 290" at bounding box center [264, 312] width 77 height 36
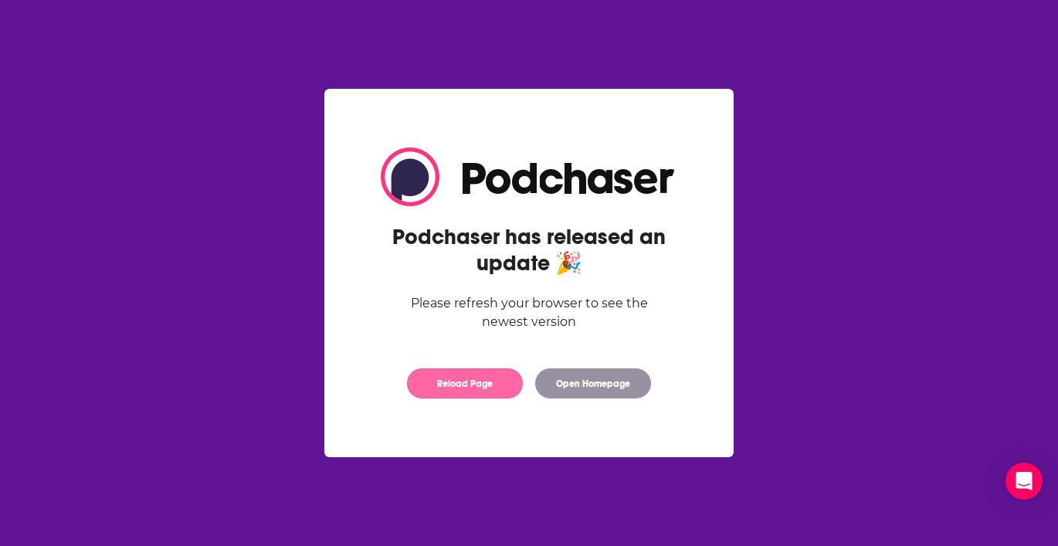
click at [457, 391] on button "Reload Page" at bounding box center [465, 383] width 116 height 30
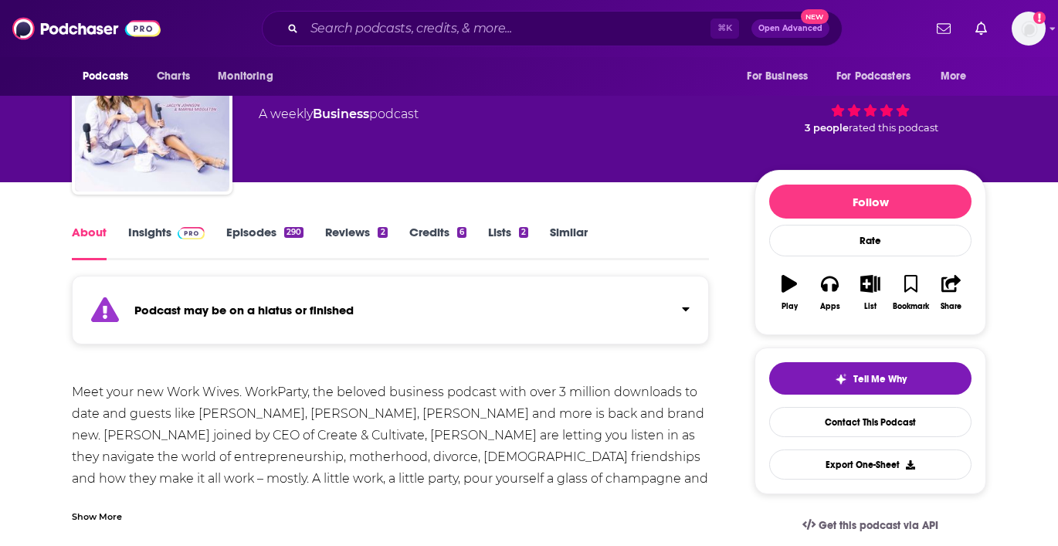
scroll to position [80, 0]
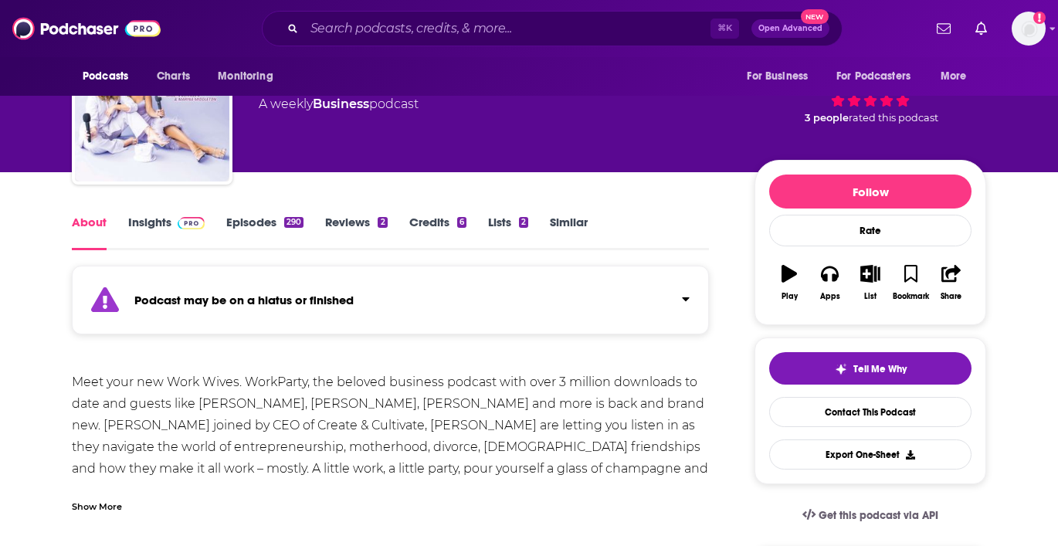
click at [255, 221] on link "Episodes 290" at bounding box center [264, 233] width 77 height 36
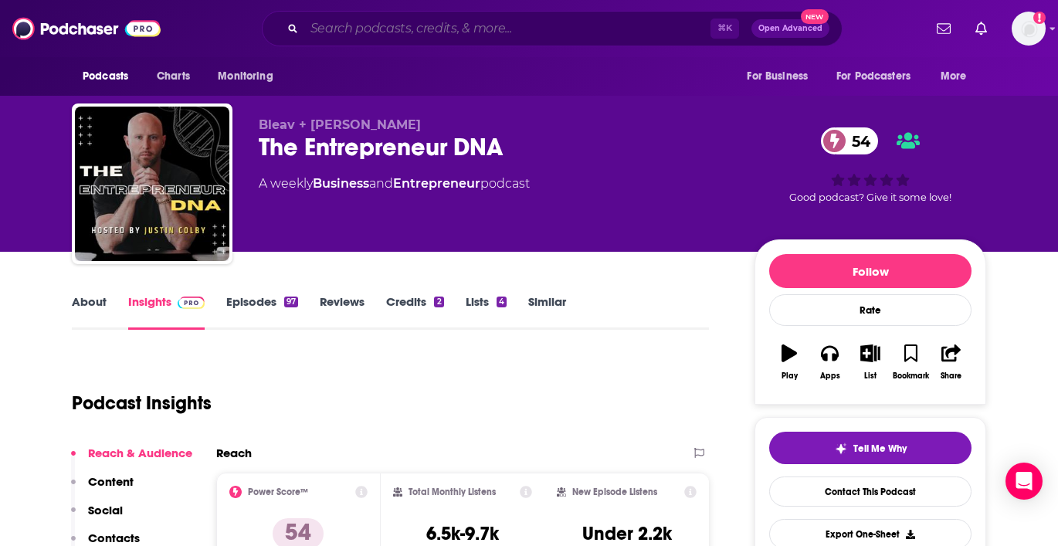
click at [409, 22] on input "Search podcasts, credits, & more..." at bounding box center [507, 28] width 406 height 25
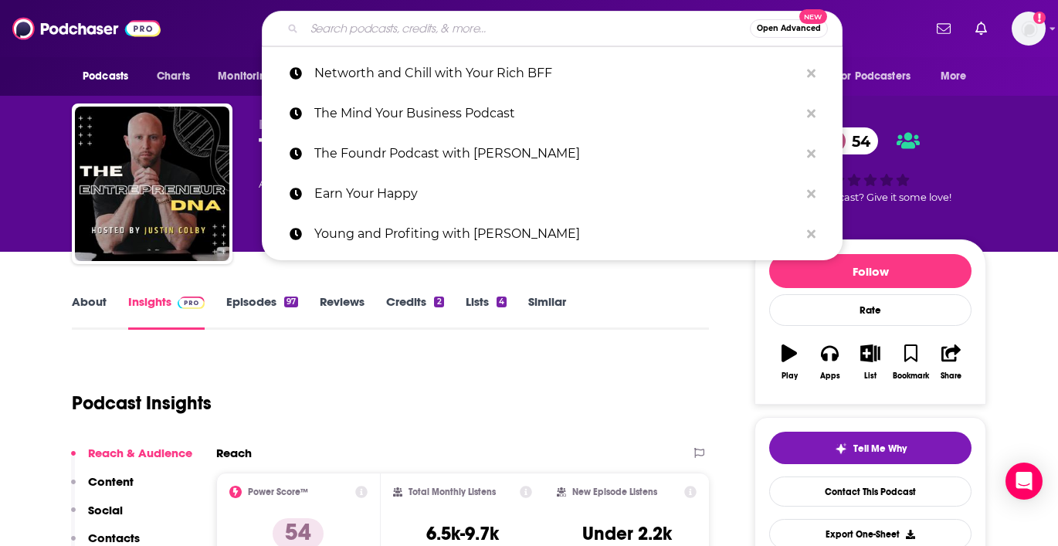
paste input "The TWIML AI Podcast"
type input "The TWIML AI Podcast"
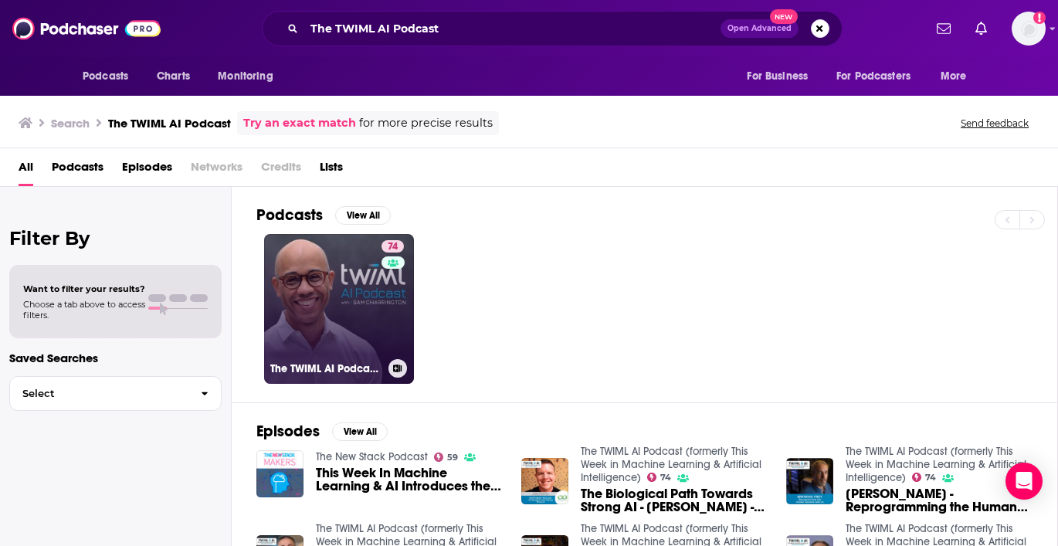
click at [351, 322] on link "74 The TWIML AI Podcast (formerly This Week in Machine Learning & Artificial In…" at bounding box center [339, 309] width 150 height 150
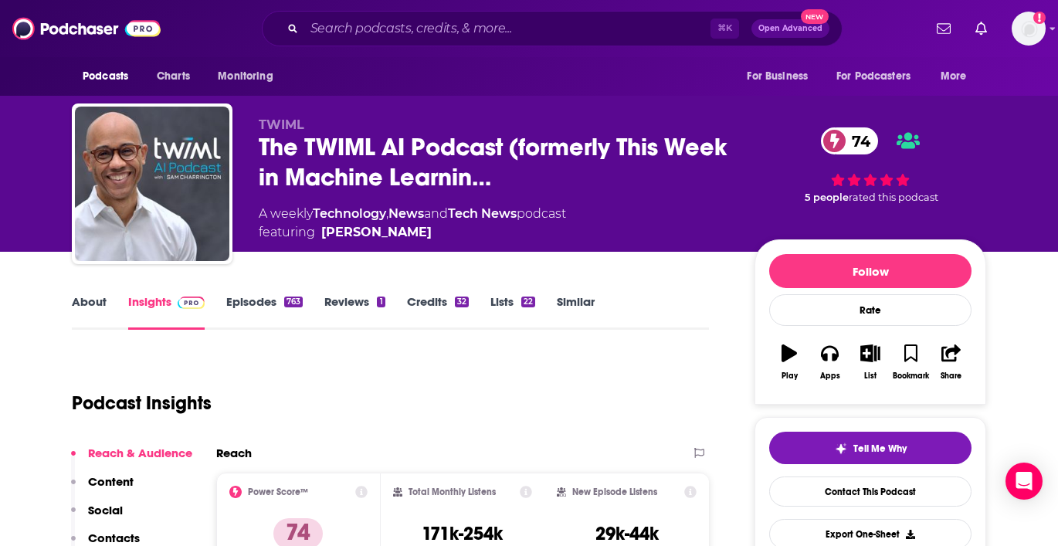
click at [85, 310] on link "About" at bounding box center [89, 312] width 35 height 36
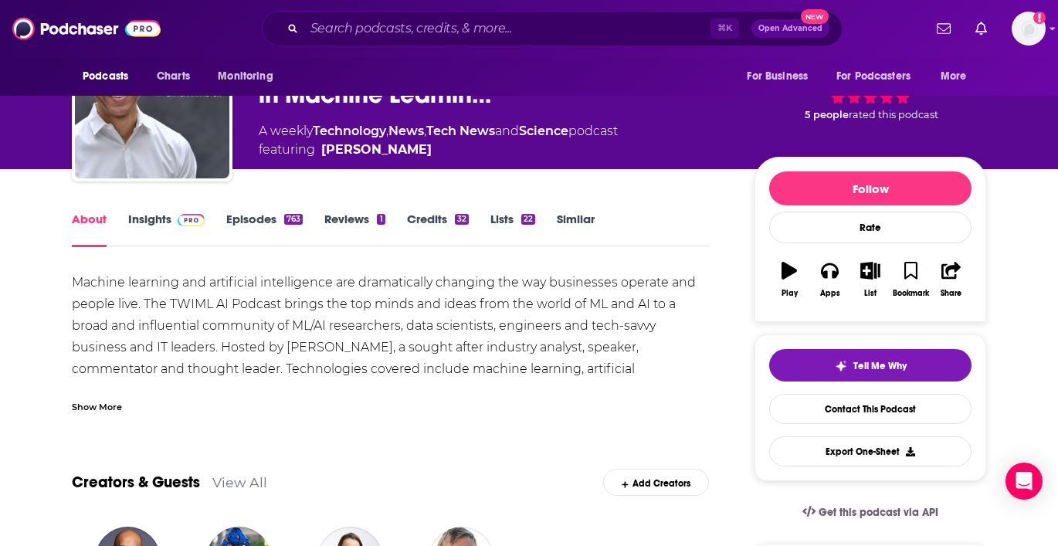
scroll to position [85, 0]
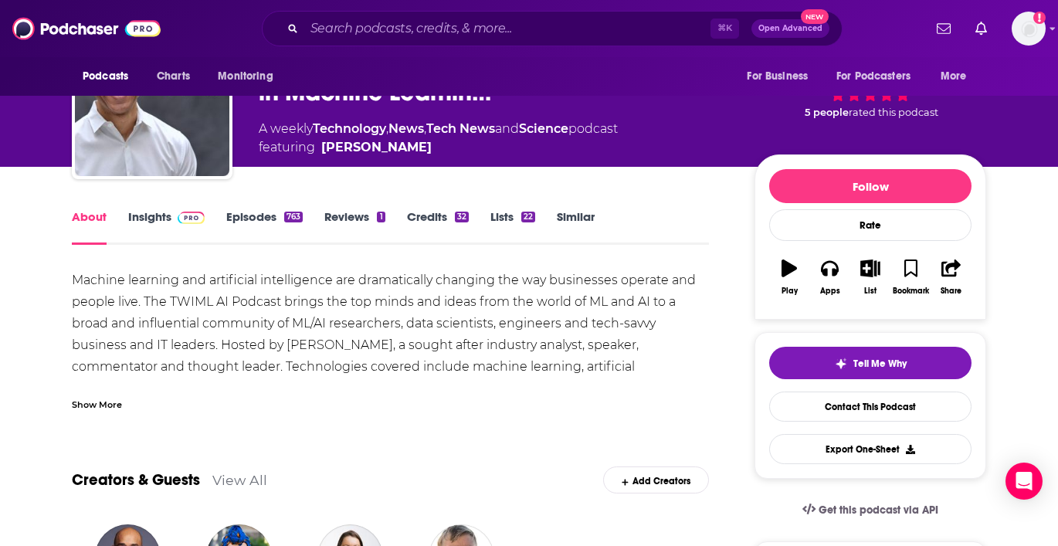
click at [80, 403] on div "Show More" at bounding box center [97, 403] width 50 height 15
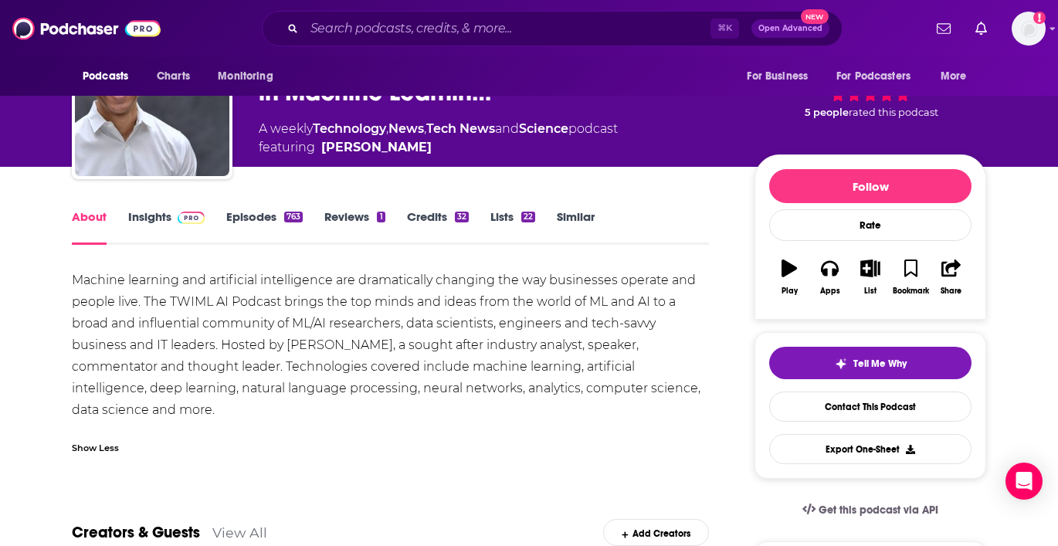
click at [148, 221] on link "Insights" at bounding box center [166, 227] width 76 height 36
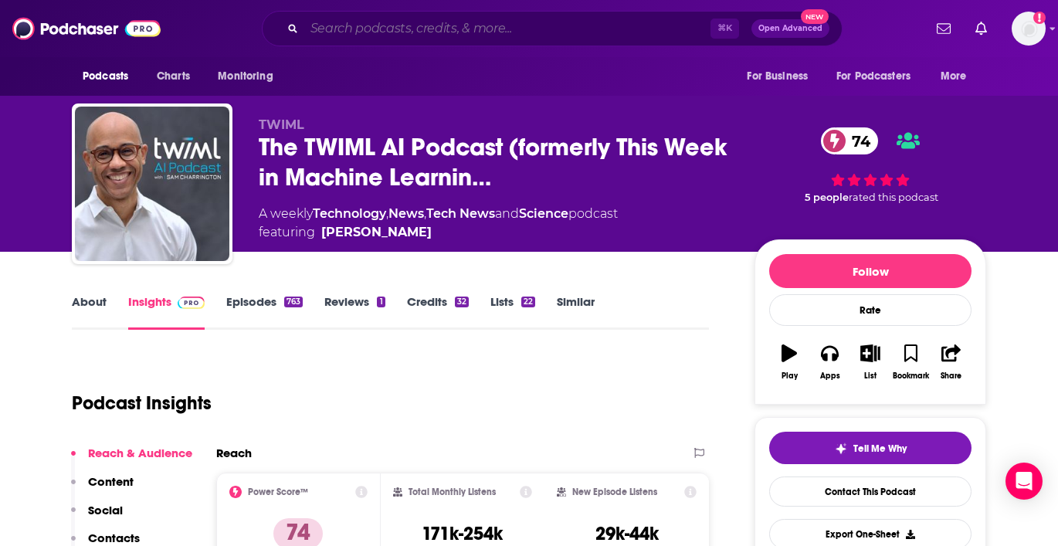
click at [373, 22] on input "Search podcasts, credits, & more..." at bounding box center [507, 28] width 406 height 25
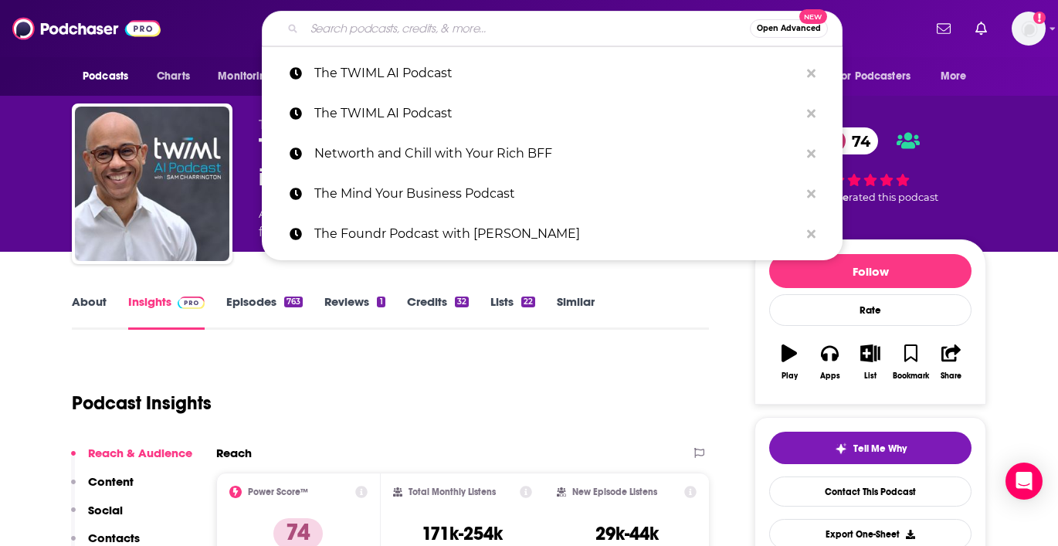
paste input "Eye on A.I."
type input "Eye on A.I."
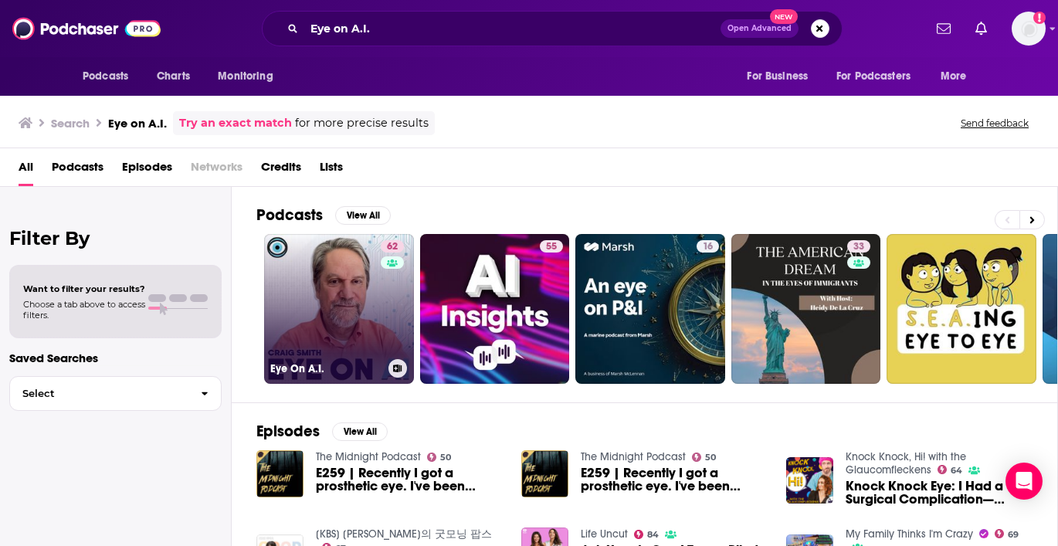
click at [356, 309] on link "62 Eye On A.I." at bounding box center [339, 309] width 150 height 150
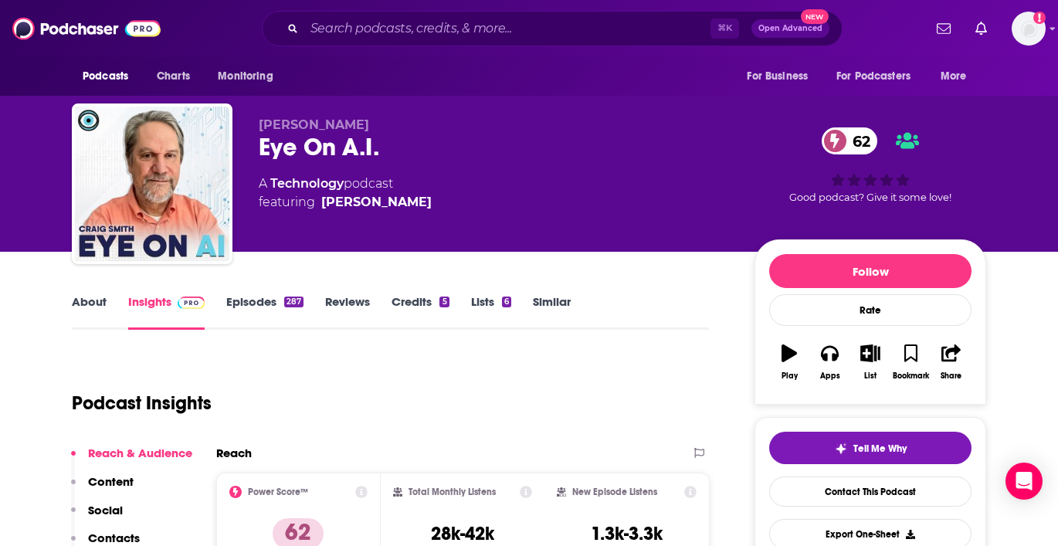
click at [90, 298] on link "About" at bounding box center [89, 312] width 35 height 36
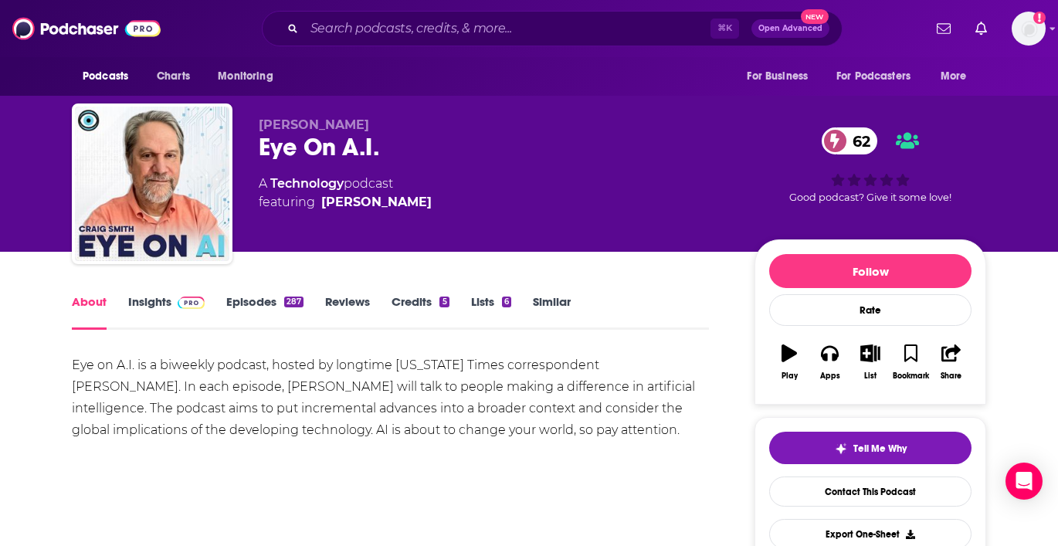
click at [151, 305] on link "Insights" at bounding box center [166, 312] width 76 height 36
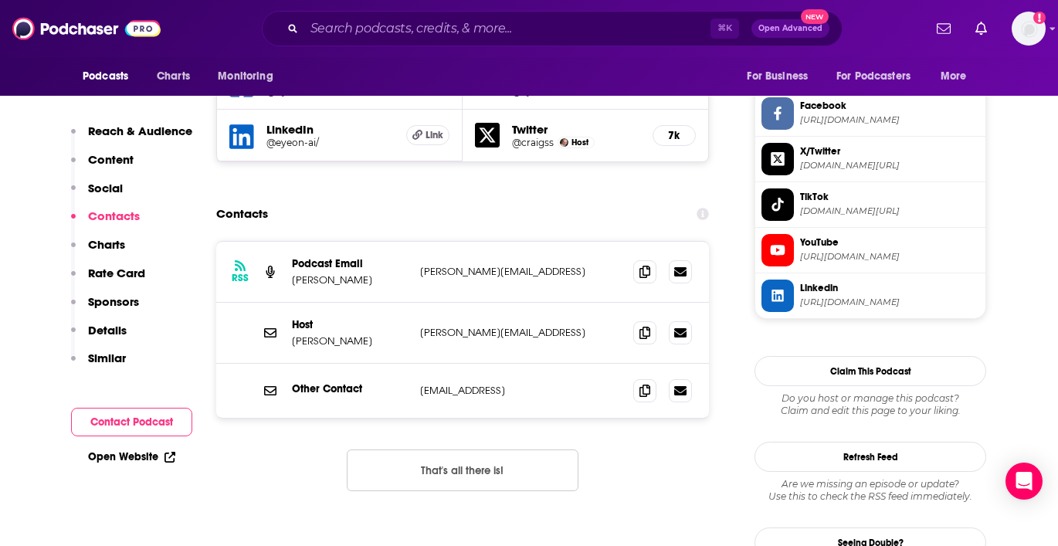
scroll to position [1455, 0]
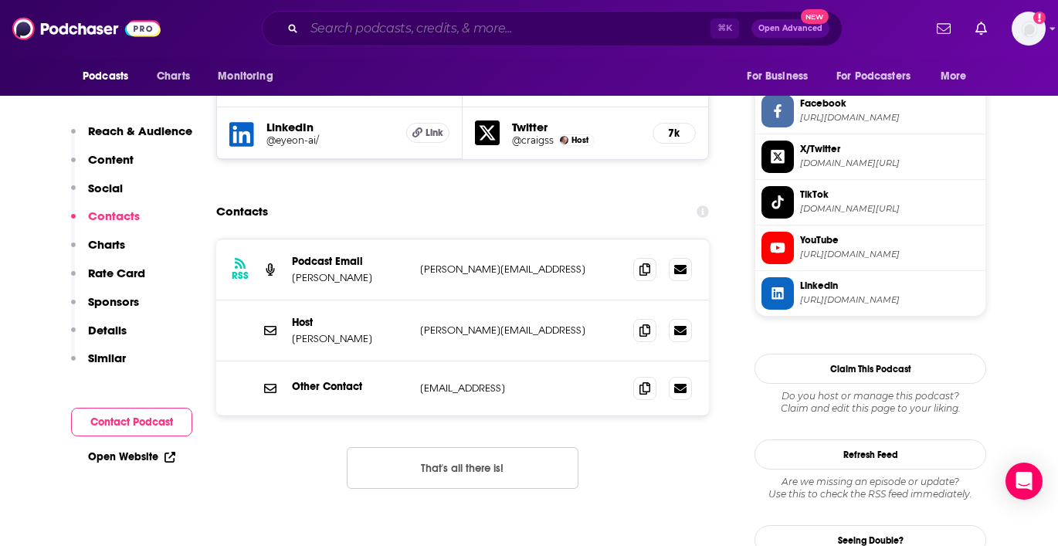
click at [439, 21] on input "Search podcasts, credits, & more..." at bounding box center [507, 28] width 406 height 25
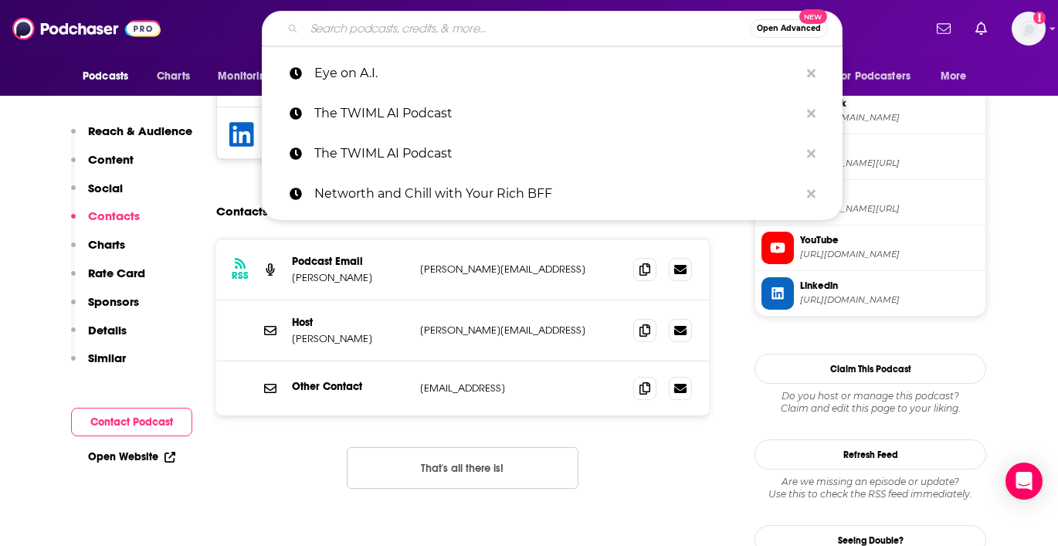
paste input "Practical AI"
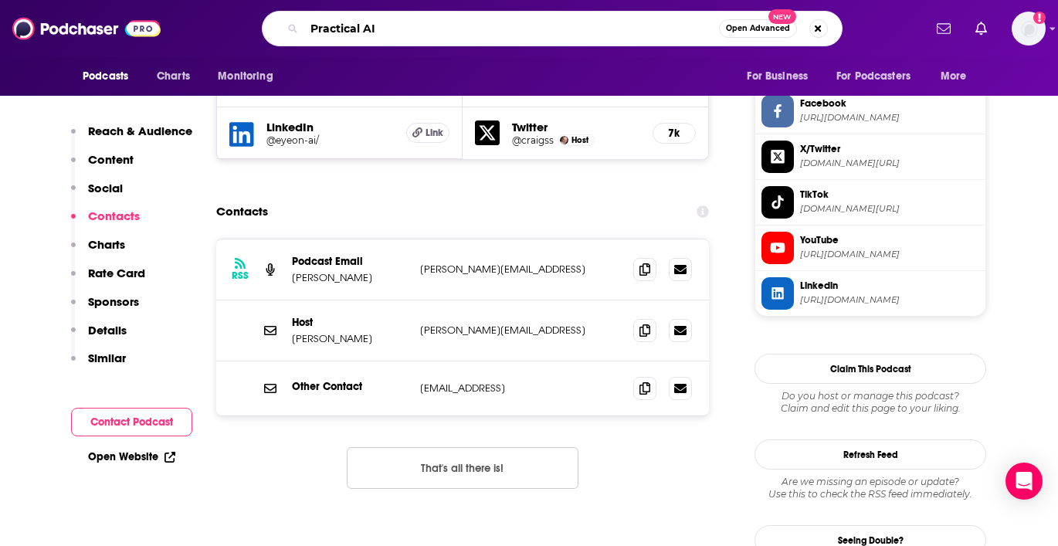
type input "Practical AI"
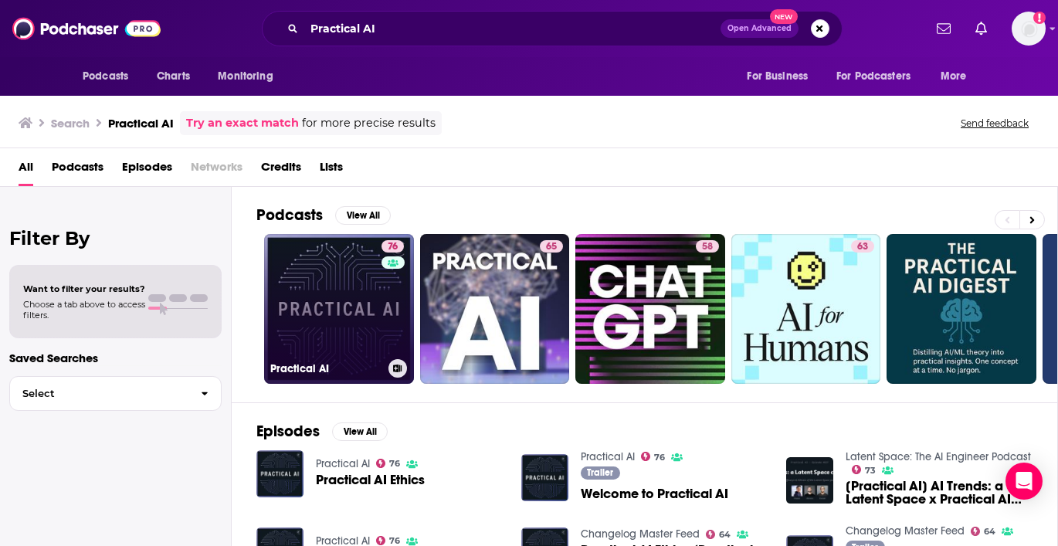
click at [346, 329] on link "76 Practical AI" at bounding box center [339, 309] width 150 height 150
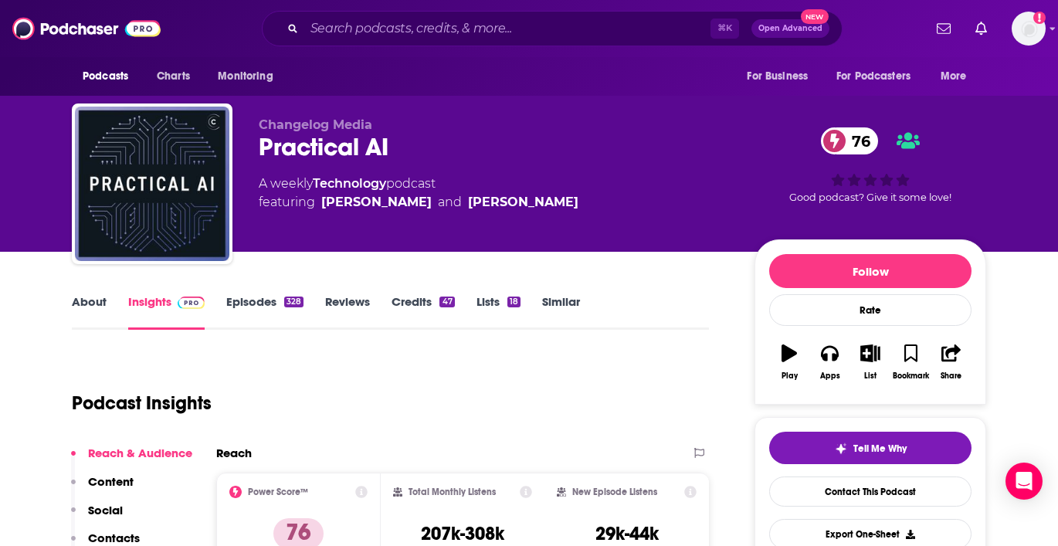
click at [86, 305] on link "About" at bounding box center [89, 312] width 35 height 36
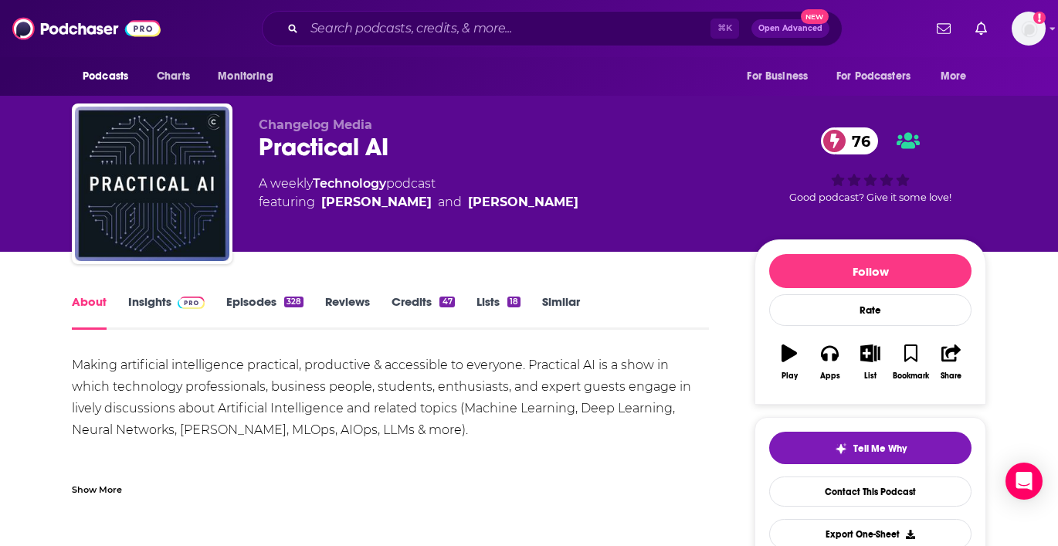
click at [155, 294] on link "Insights" at bounding box center [166, 312] width 76 height 36
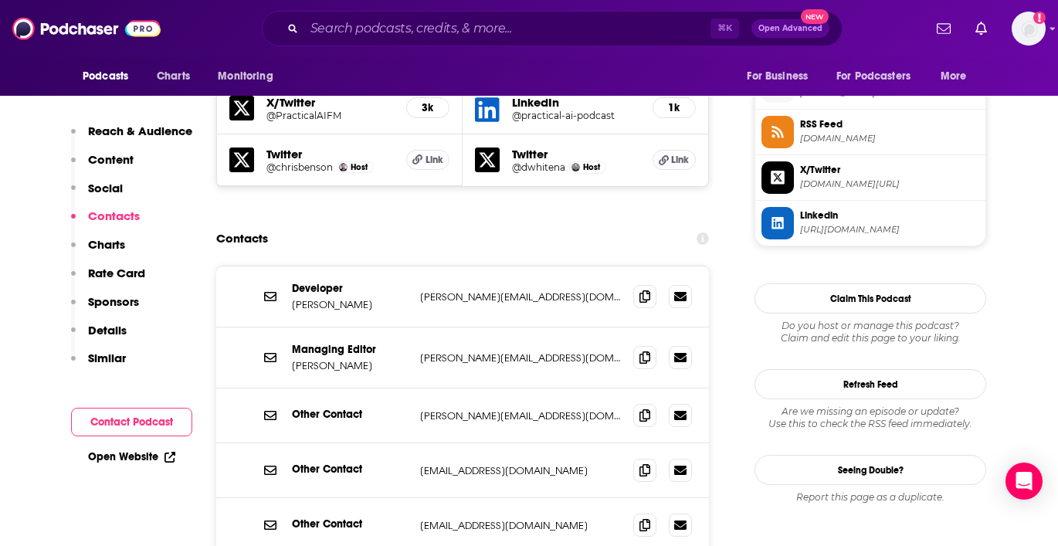
scroll to position [1518, 0]
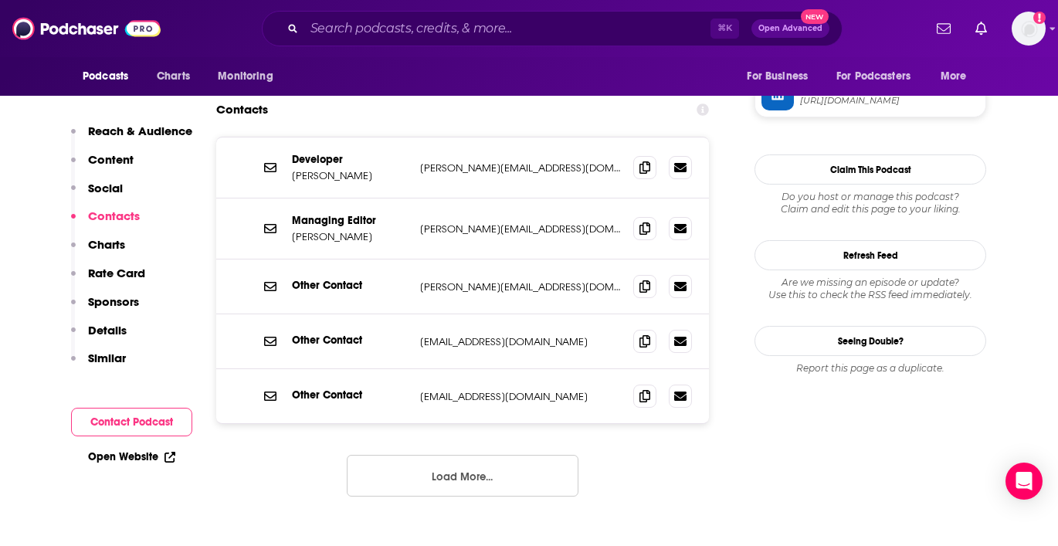
click at [464, 455] on button "Load More..." at bounding box center [463, 476] width 232 height 42
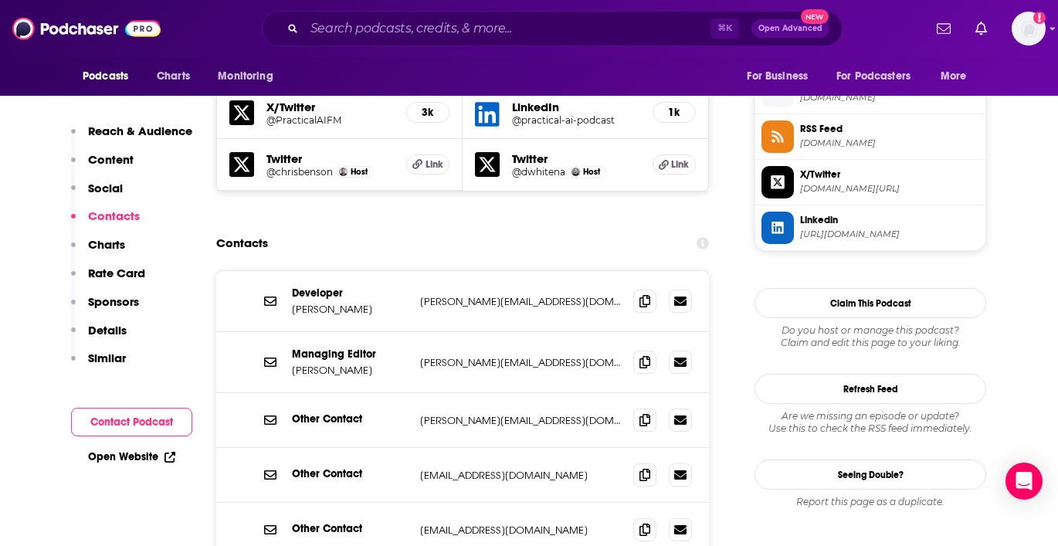
scroll to position [1387, 0]
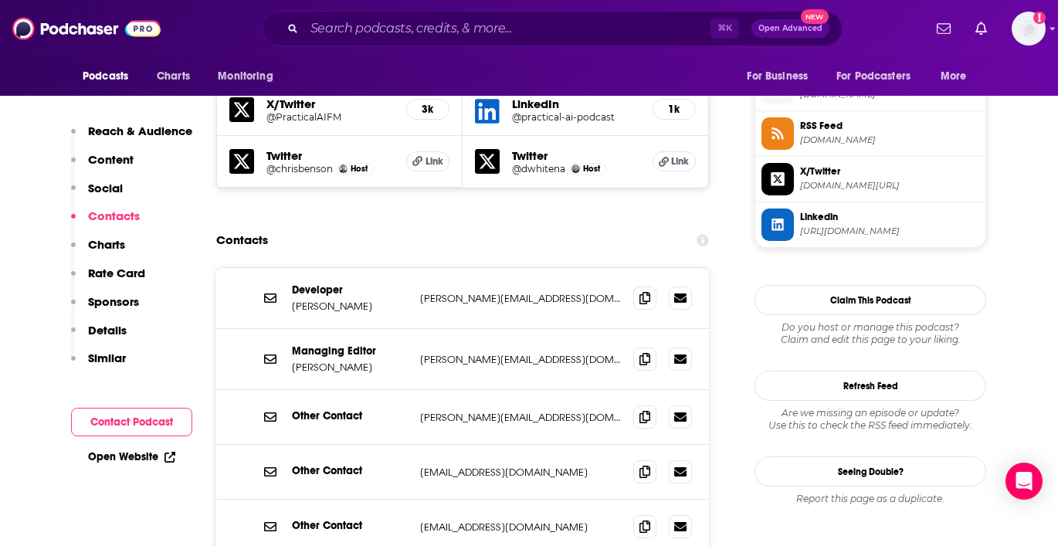
click at [402, 11] on div "⌘ K Open Advanced New" at bounding box center [552, 29] width 581 height 36
click at [397, 26] on input "Search podcasts, credits, & more..." at bounding box center [507, 28] width 406 height 25
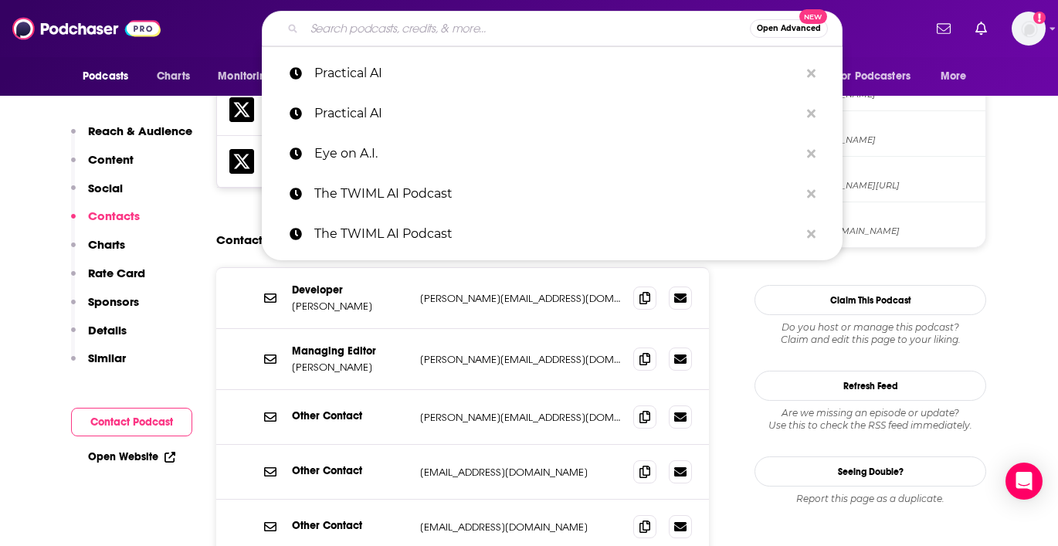
paste input "The Next Big Idea"
type input "The Next Big Idea"
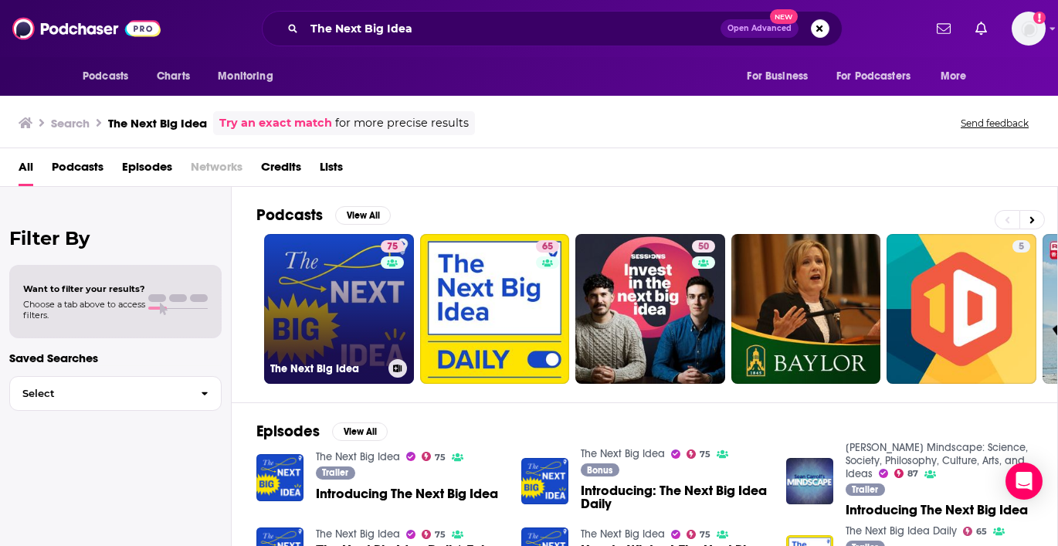
click at [327, 315] on link "75 The Next Big Idea" at bounding box center [339, 309] width 150 height 150
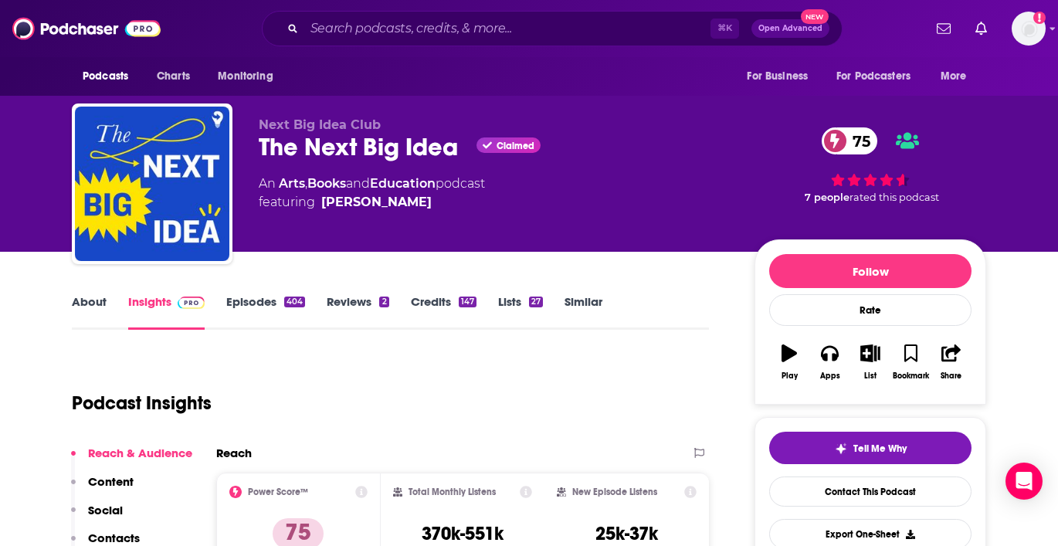
click at [82, 308] on link "About" at bounding box center [89, 312] width 35 height 36
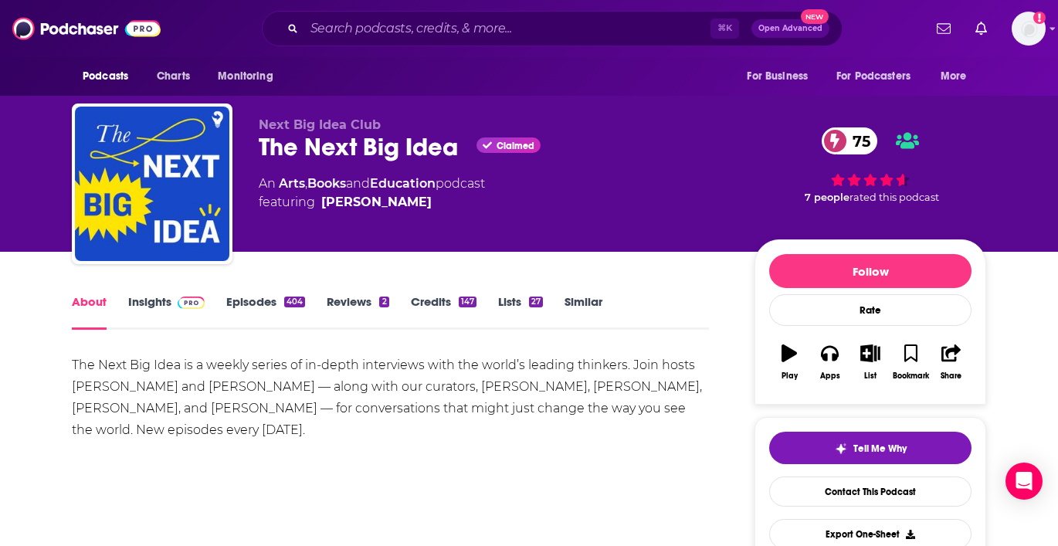
click at [168, 303] on link "Insights" at bounding box center [166, 312] width 76 height 36
